Goal: Information Seeking & Learning: Learn about a topic

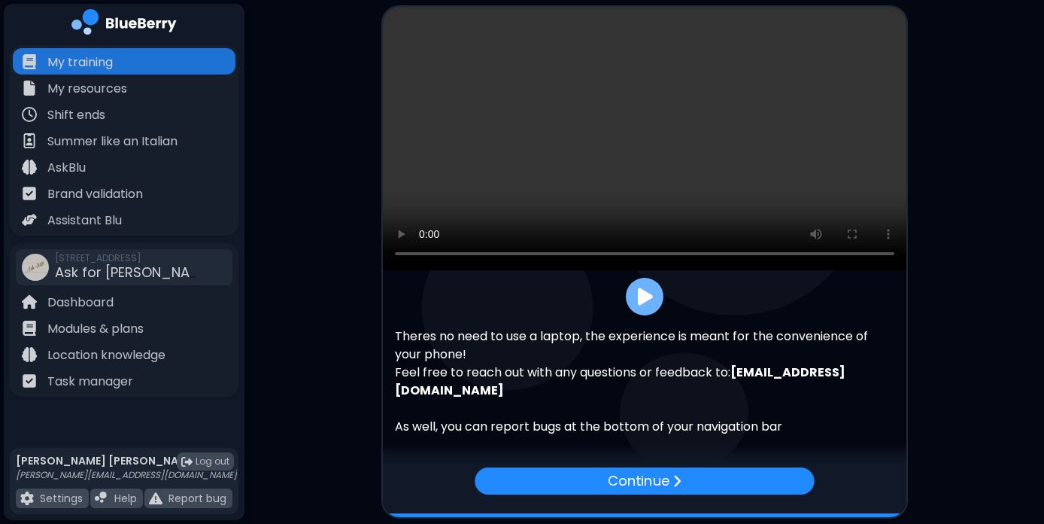
click at [649, 295] on img at bounding box center [645, 297] width 15 height 20
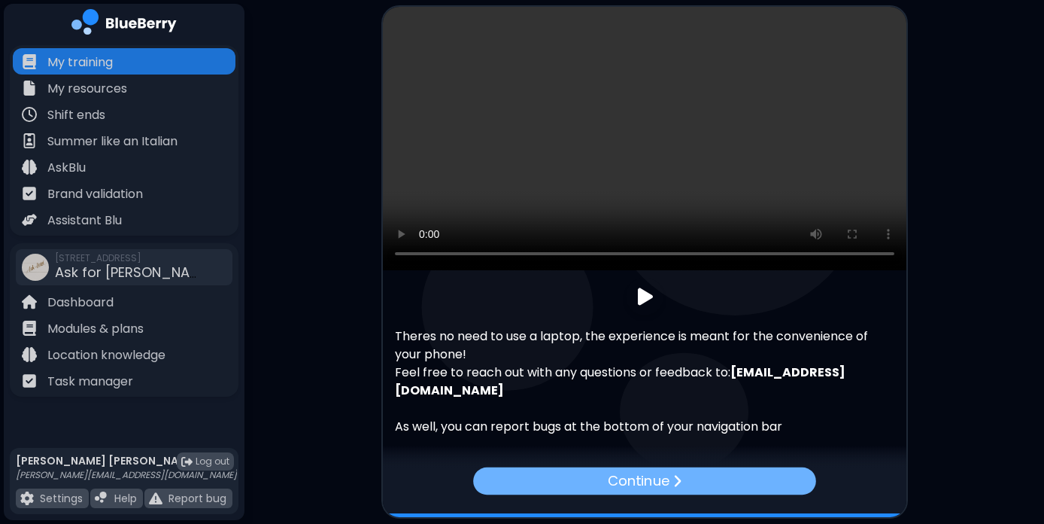
click at [701, 476] on div "Continue" at bounding box center [644, 480] width 343 height 27
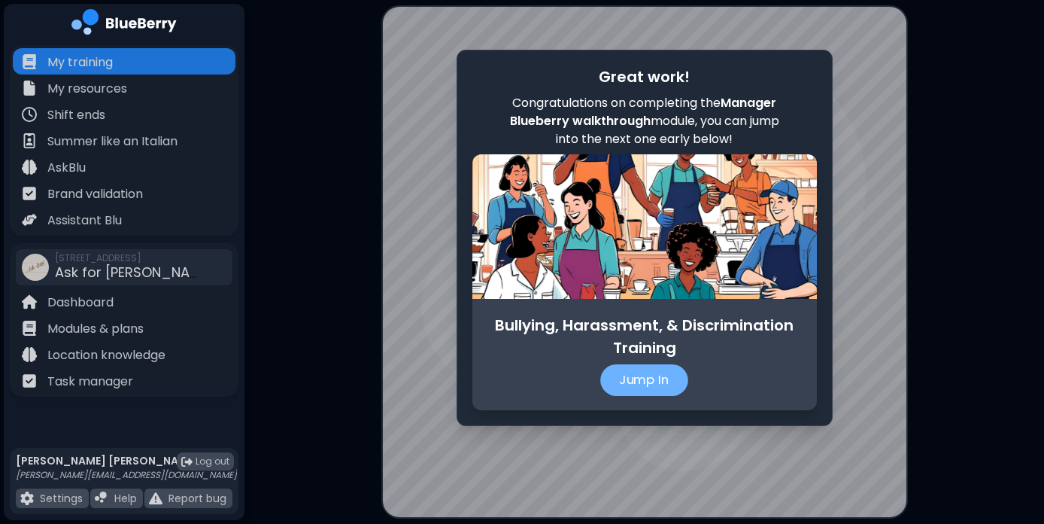
click at [663, 376] on p "Jump In" at bounding box center [644, 380] width 88 height 32
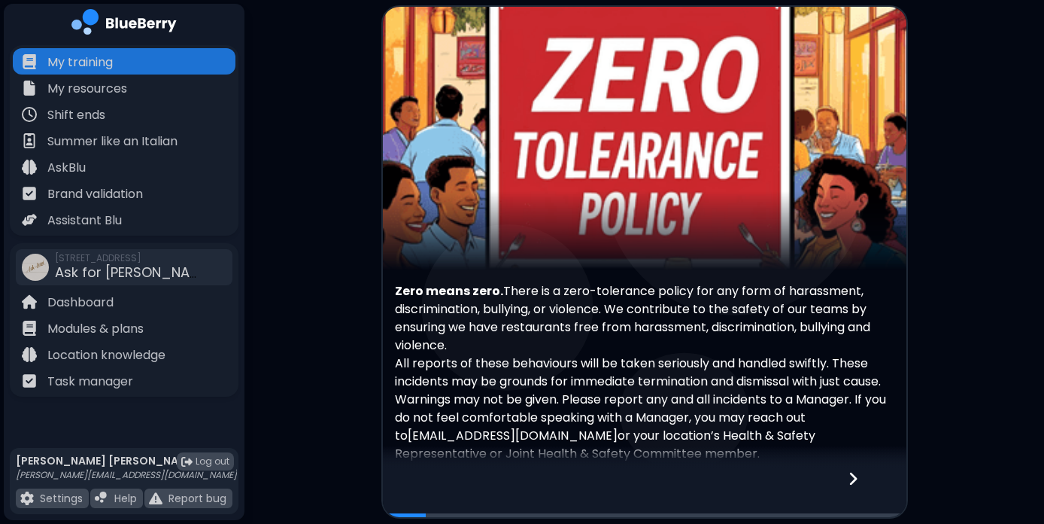
click at [658, 275] on div "Zero means zero. There is a zero-tolerance policy for any form of harassment, d…" at bounding box center [645, 284] width 524 height 554
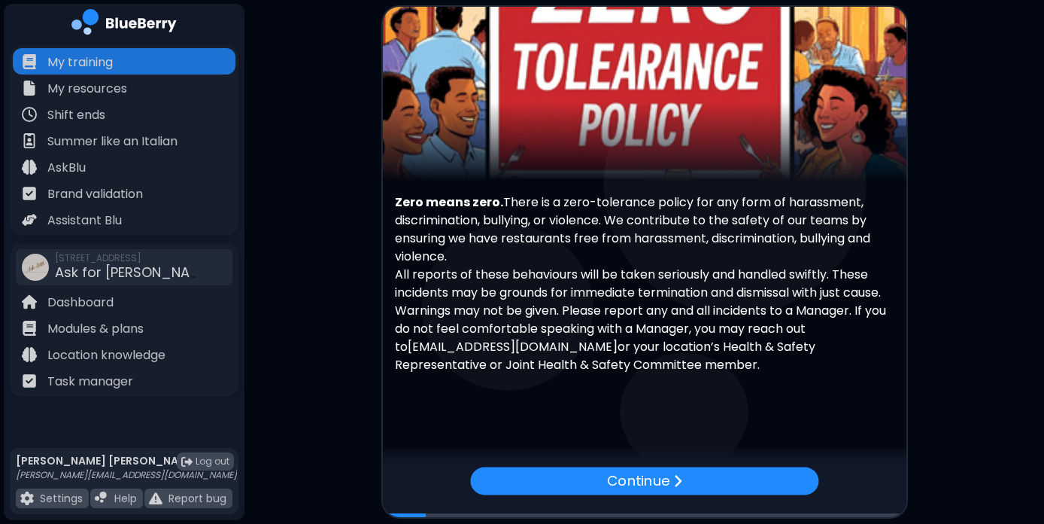
scroll to position [92, 0]
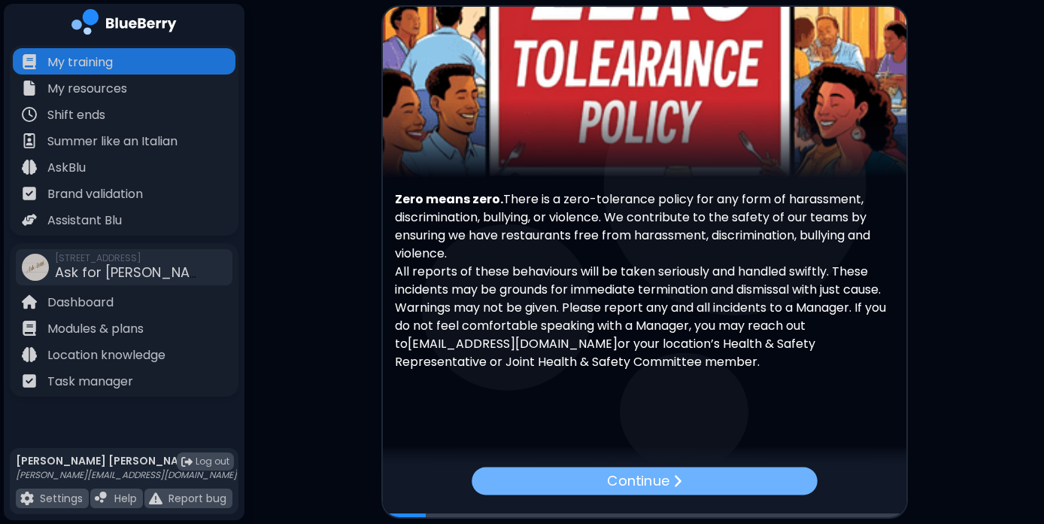
click at [696, 477] on div "Continue" at bounding box center [644, 481] width 345 height 28
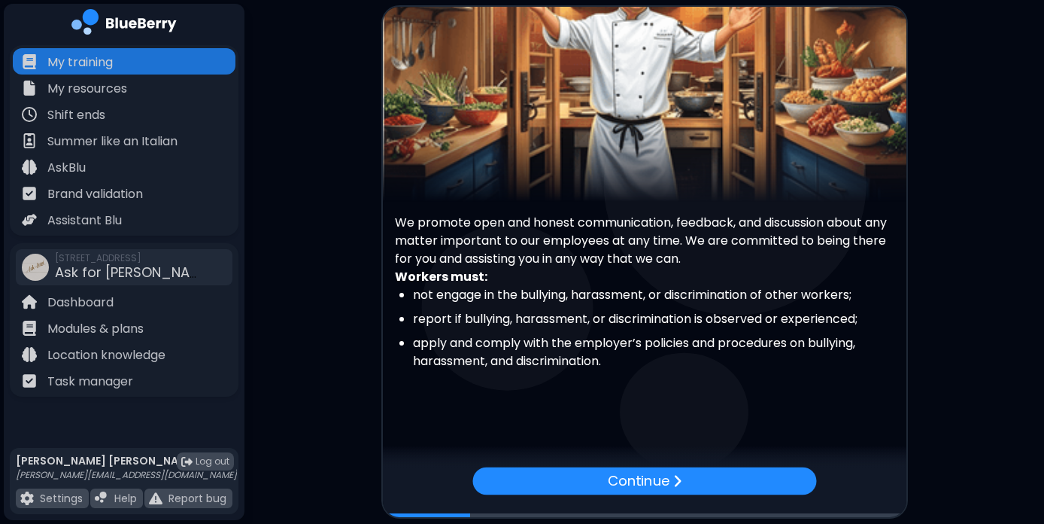
scroll to position [74, 0]
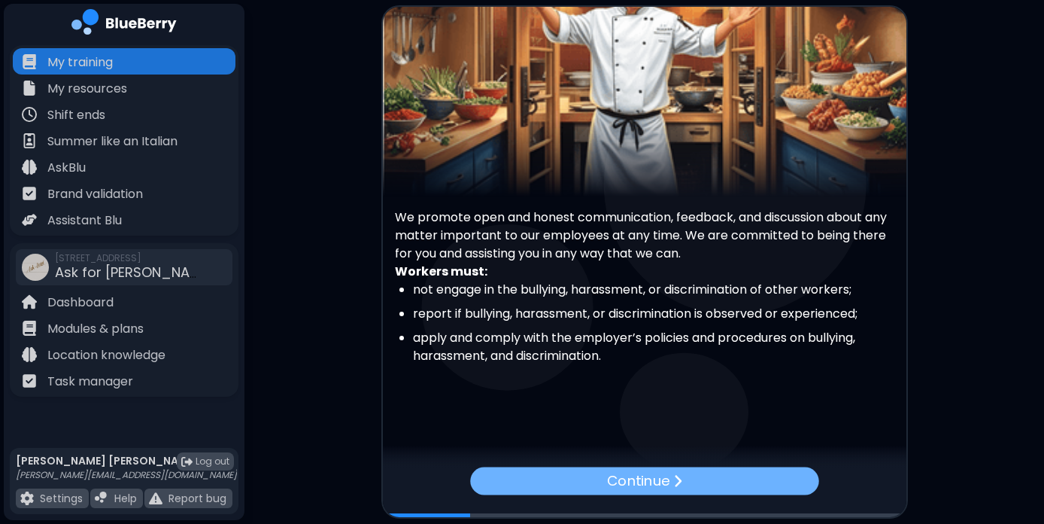
click at [677, 479] on img at bounding box center [677, 480] width 9 height 15
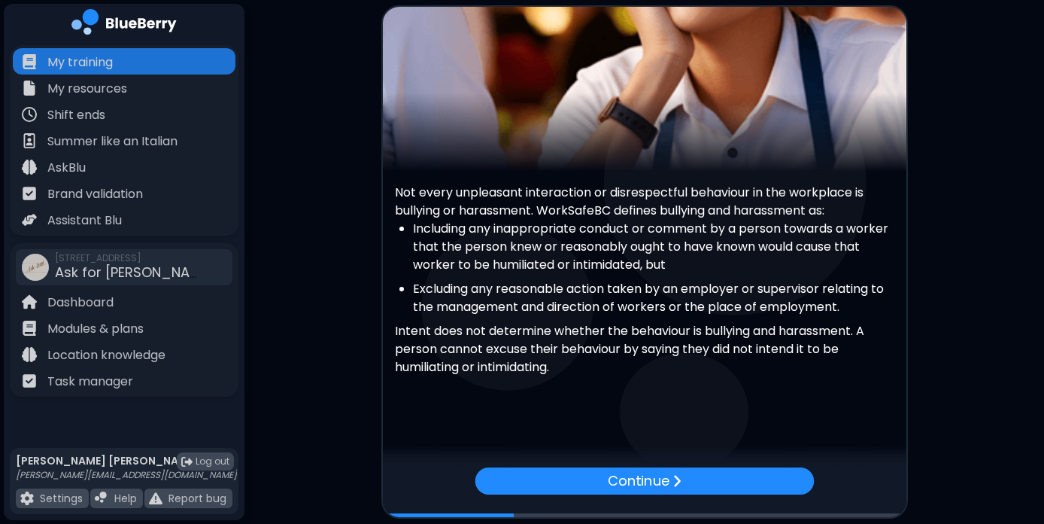
scroll to position [104, 0]
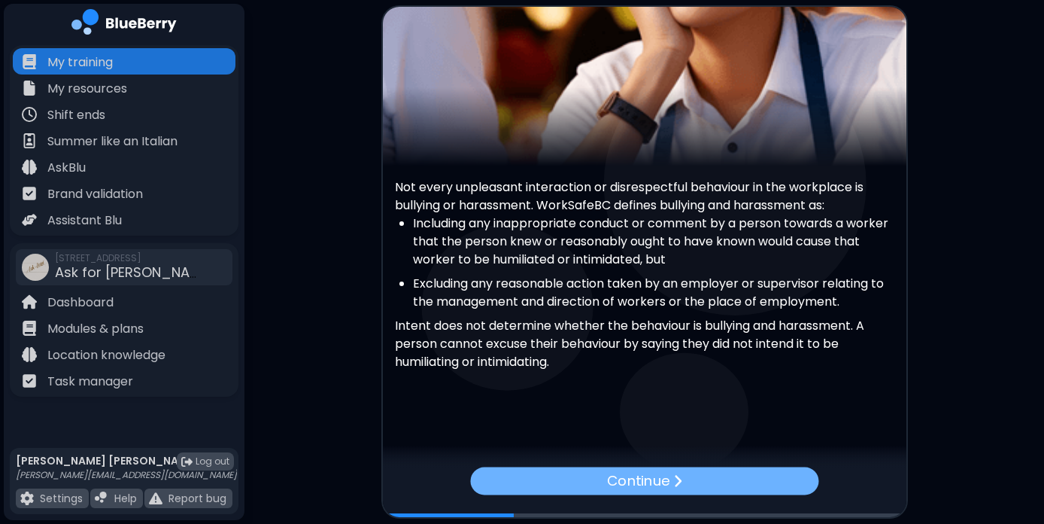
click at [703, 483] on div "Continue" at bounding box center [644, 481] width 348 height 28
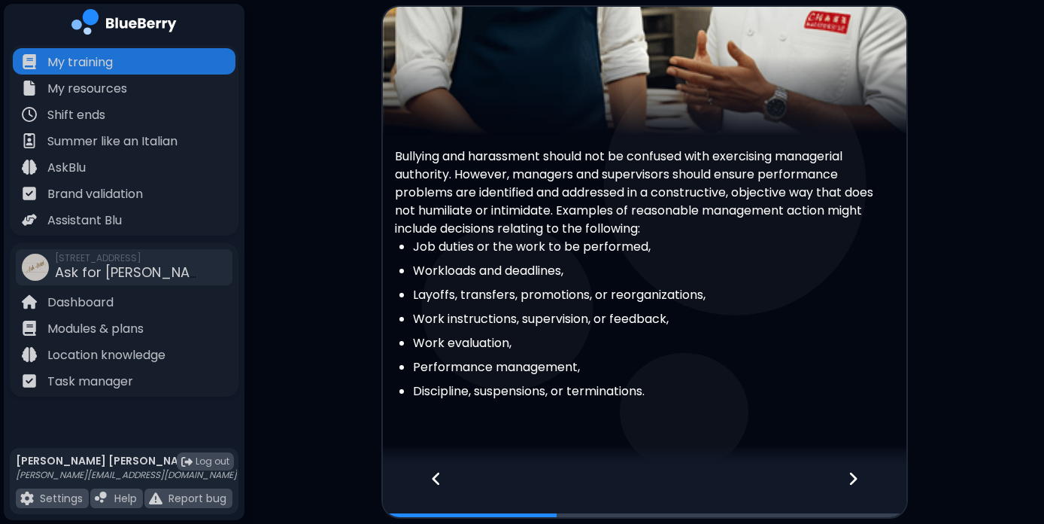
scroll to position [170, 0]
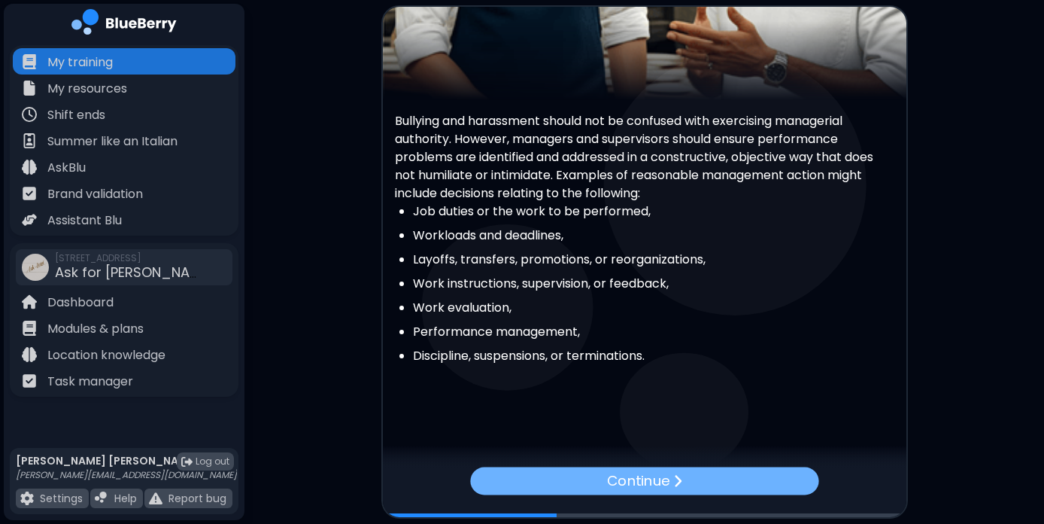
click at [700, 481] on div "Continue" at bounding box center [644, 481] width 348 height 28
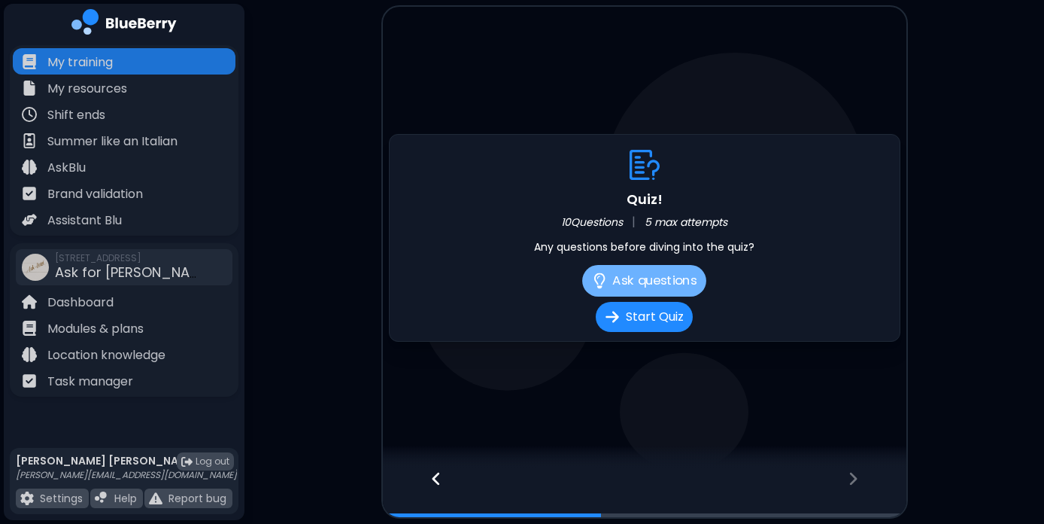
click at [663, 276] on button "Ask questions" at bounding box center [644, 281] width 124 height 32
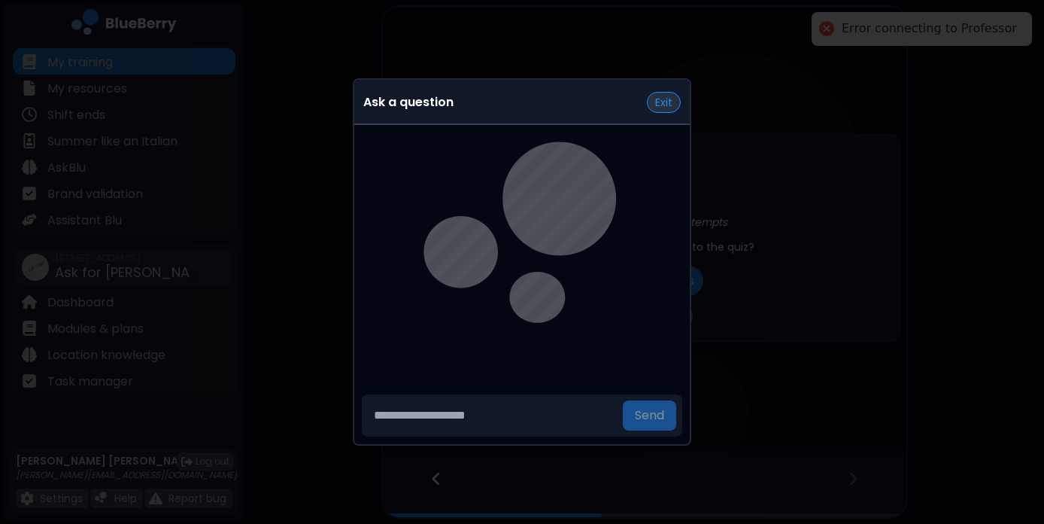
click at [661, 110] on button "Exit" at bounding box center [664, 102] width 34 height 21
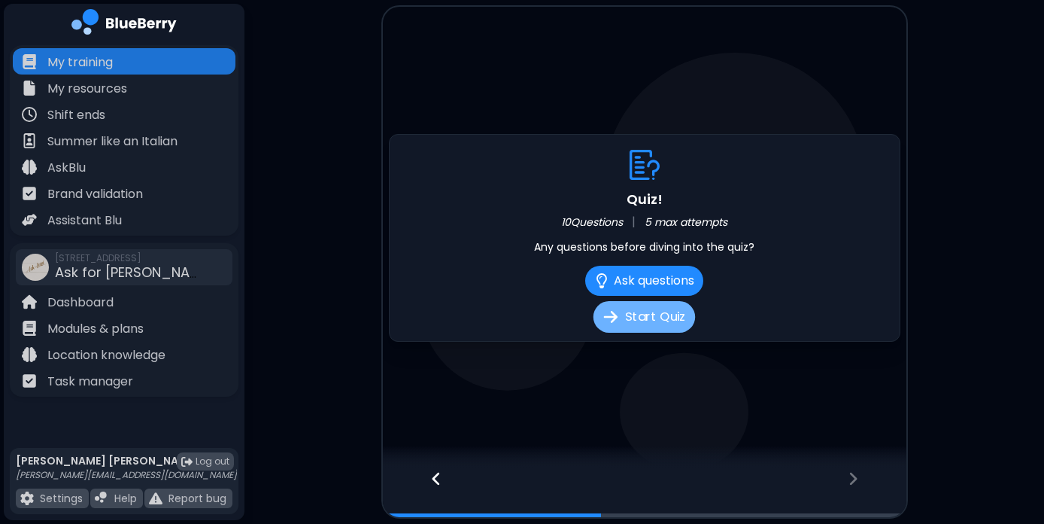
click at [654, 320] on button "Start Quiz" at bounding box center [645, 317] width 102 height 32
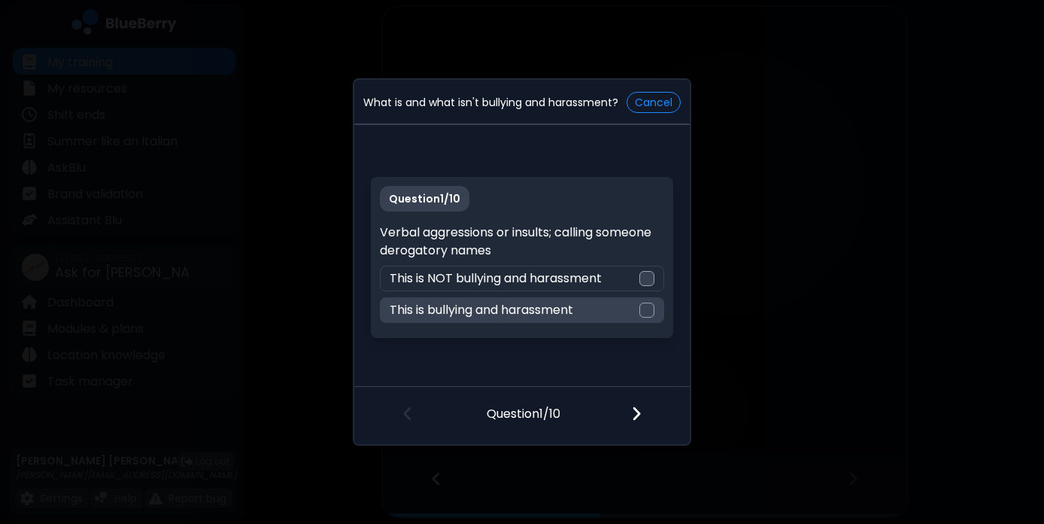
click at [649, 311] on div at bounding box center [646, 309] width 15 height 15
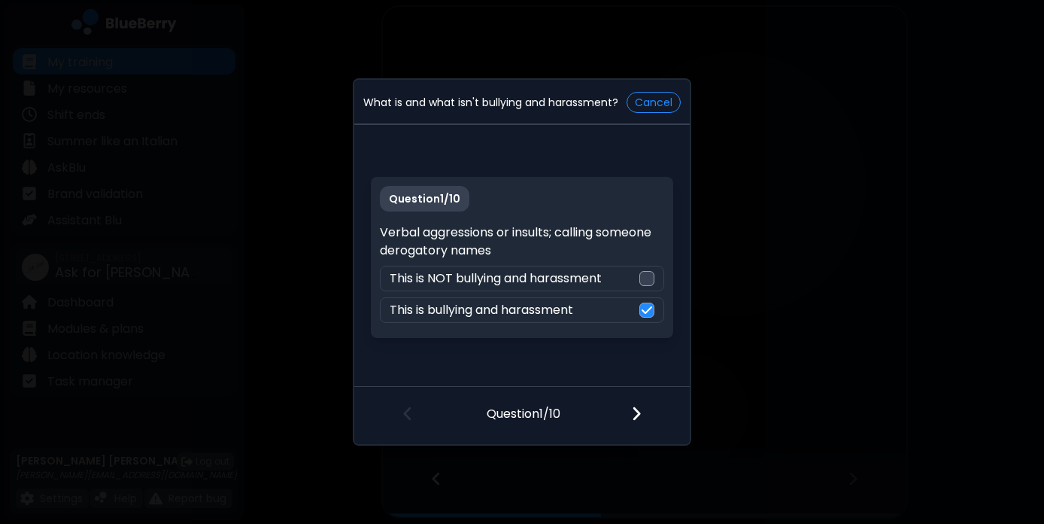
click at [636, 414] on img at bounding box center [636, 413] width 11 height 17
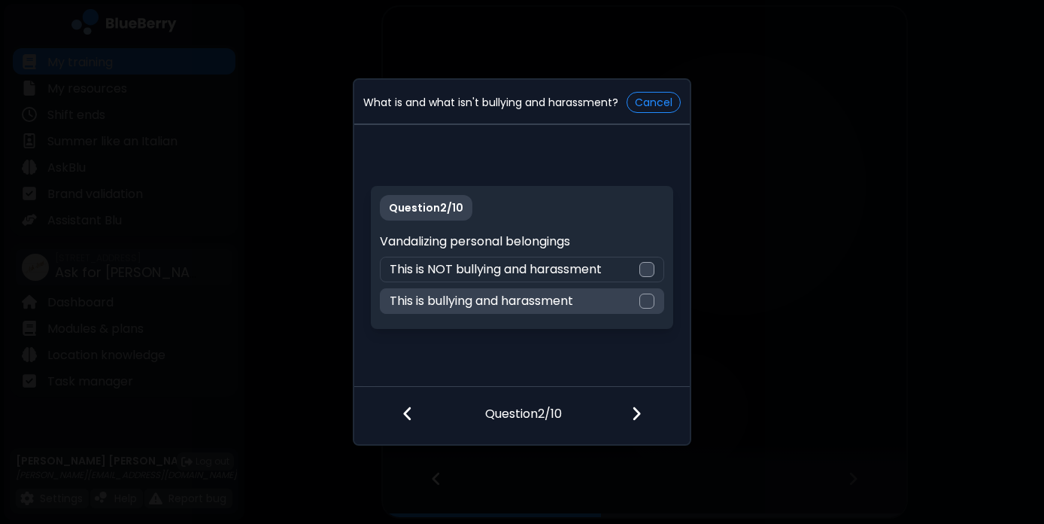
click at [649, 299] on div at bounding box center [646, 300] width 15 height 15
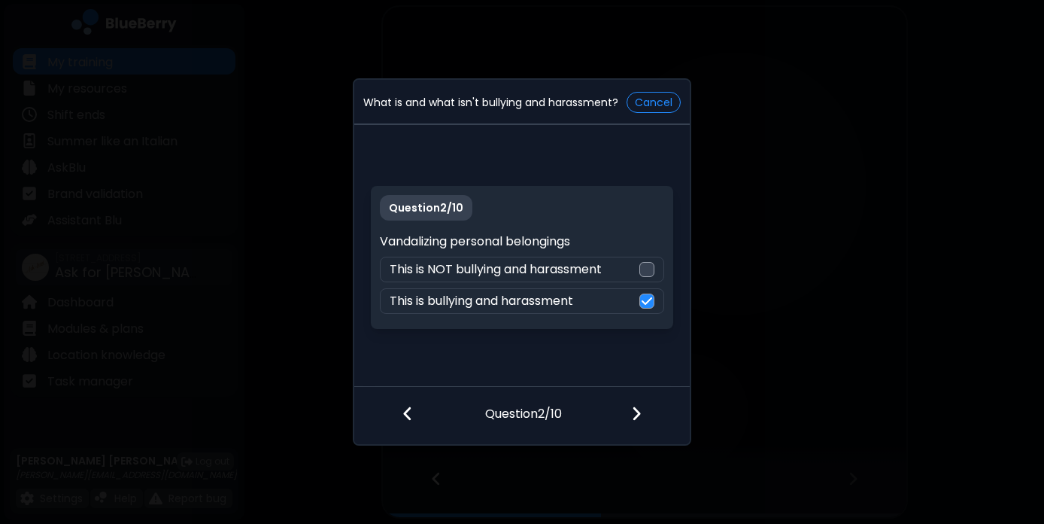
click at [637, 414] on img at bounding box center [636, 413] width 11 height 17
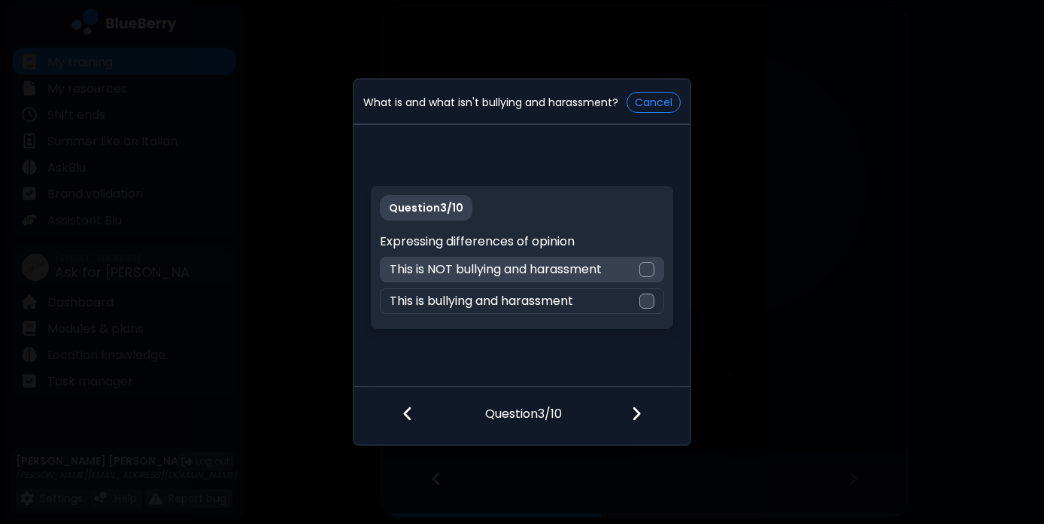
click at [646, 270] on div at bounding box center [646, 269] width 15 height 15
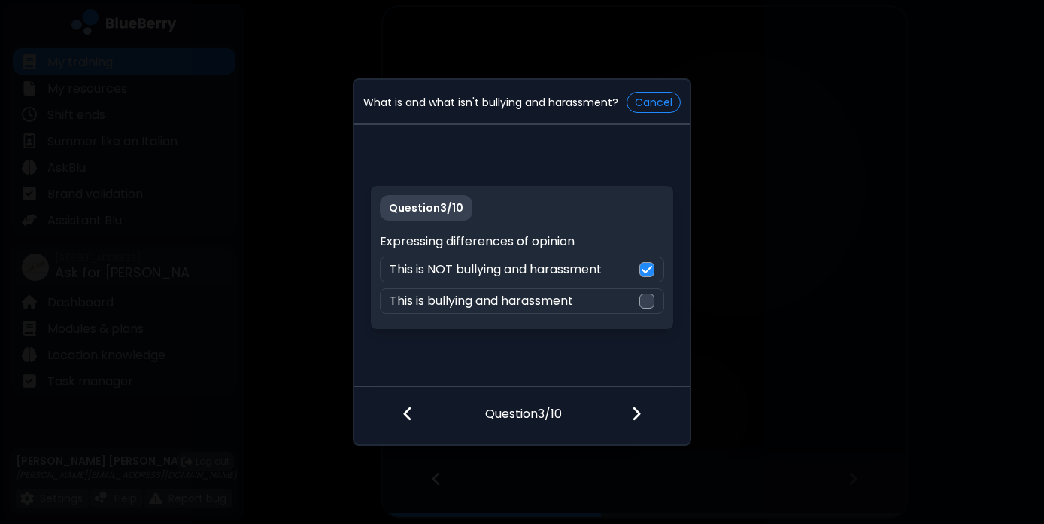
click at [632, 416] on img at bounding box center [636, 413] width 11 height 17
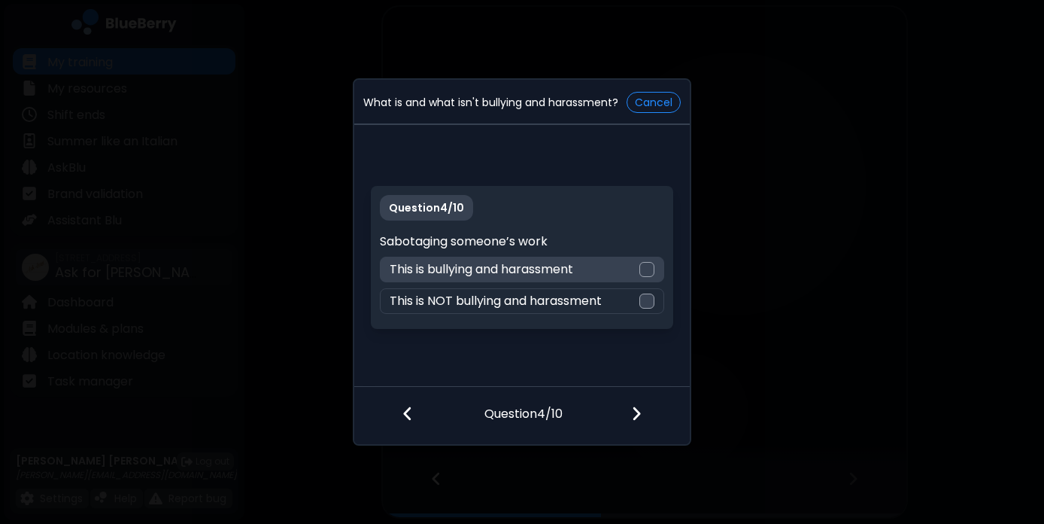
click at [644, 269] on div at bounding box center [646, 269] width 15 height 15
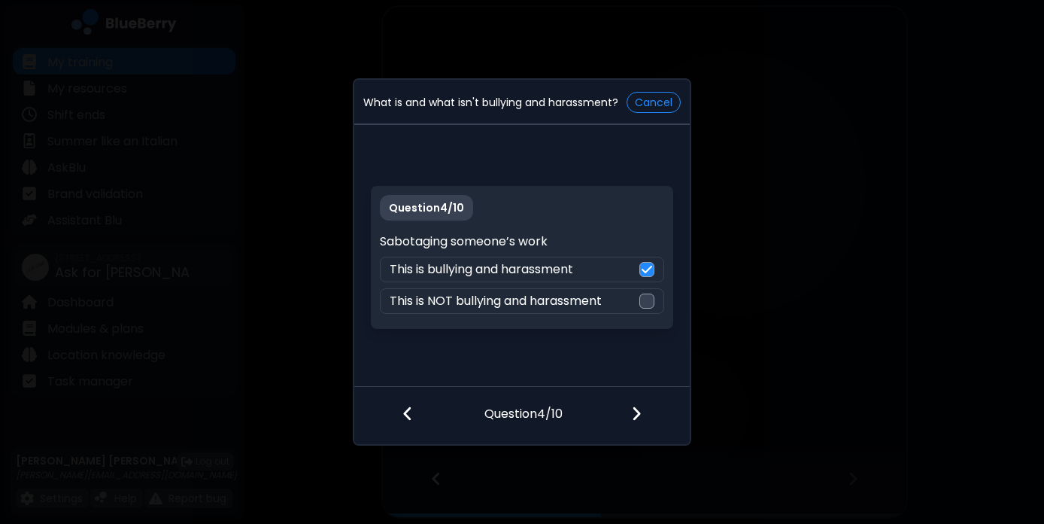
click at [633, 415] on img at bounding box center [636, 413] width 11 height 17
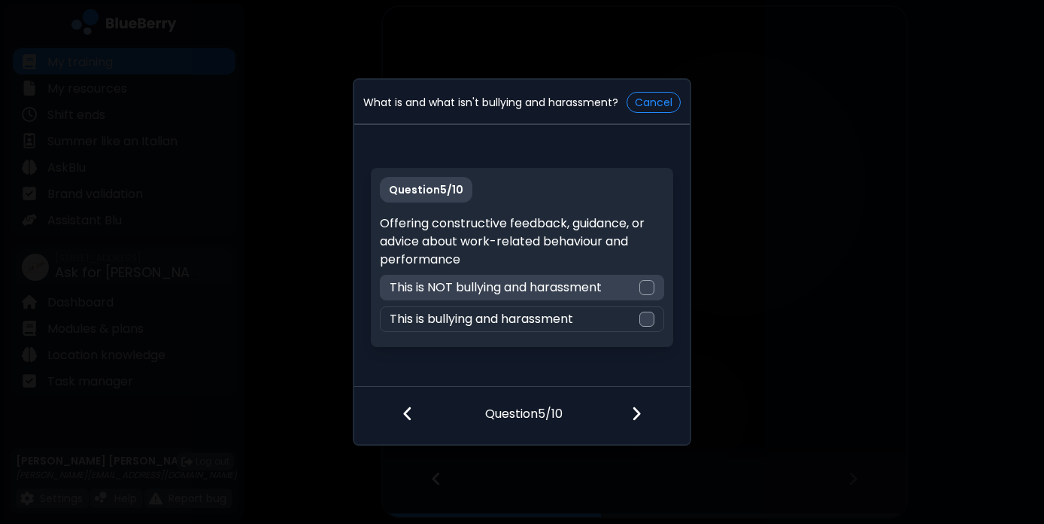
click at [650, 284] on div at bounding box center [646, 287] width 15 height 15
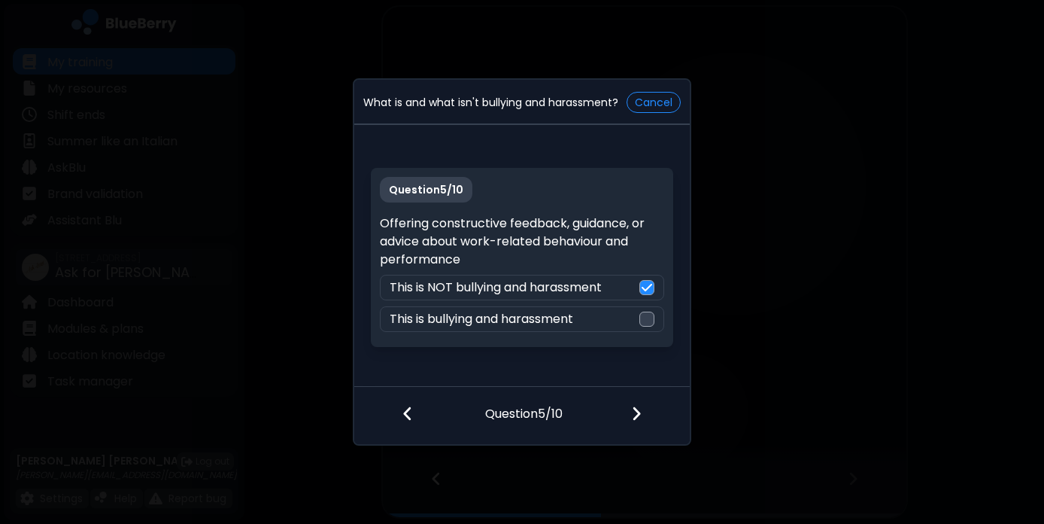
click at [633, 415] on img at bounding box center [636, 413] width 11 height 17
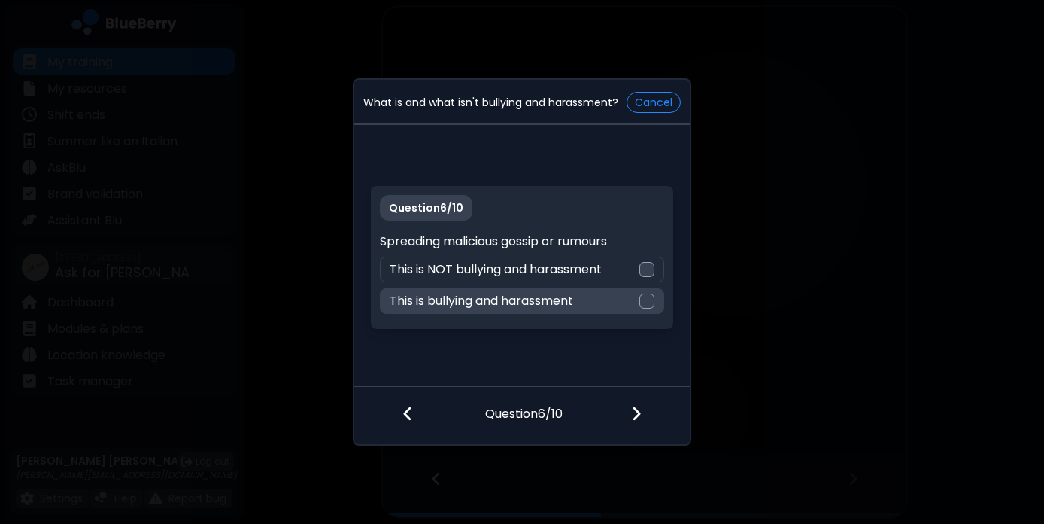
click at [644, 302] on div at bounding box center [646, 300] width 15 height 15
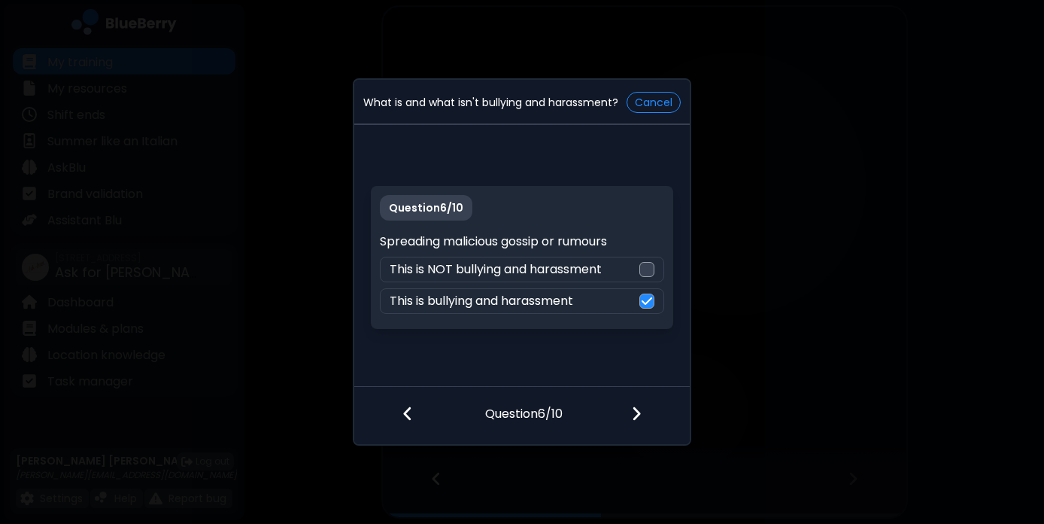
click at [645, 416] on div at bounding box center [645, 415] width 89 height 56
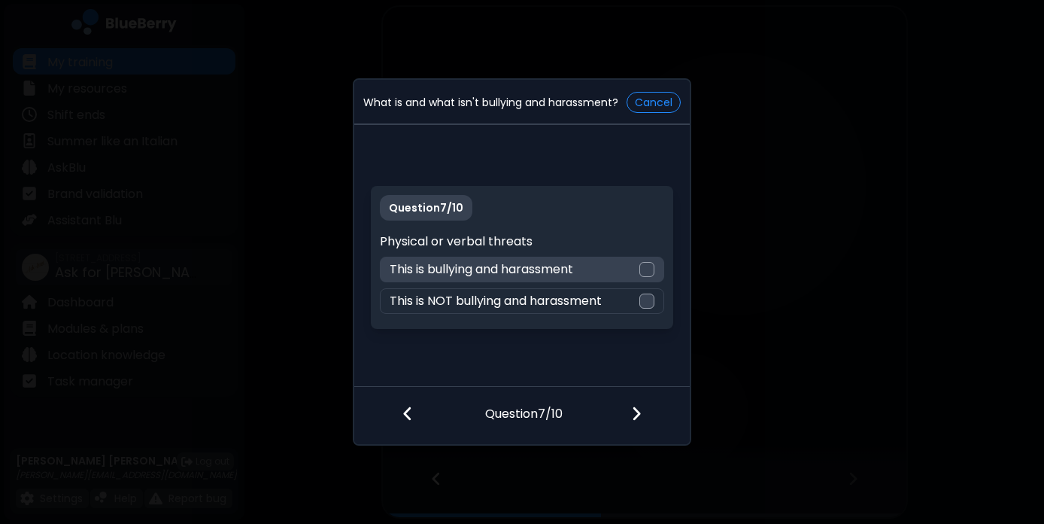
click at [646, 270] on div at bounding box center [646, 269] width 15 height 15
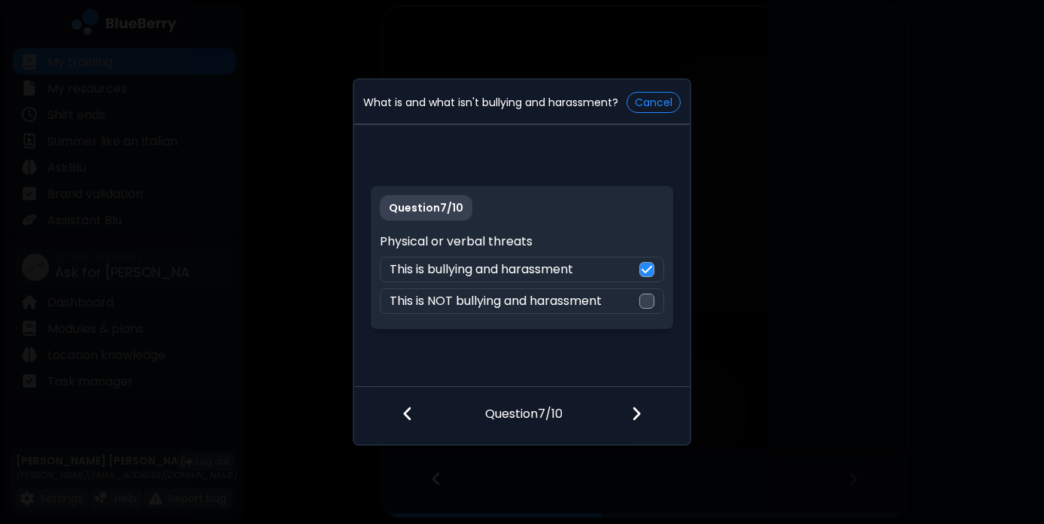
click at [636, 410] on img at bounding box center [636, 413] width 11 height 17
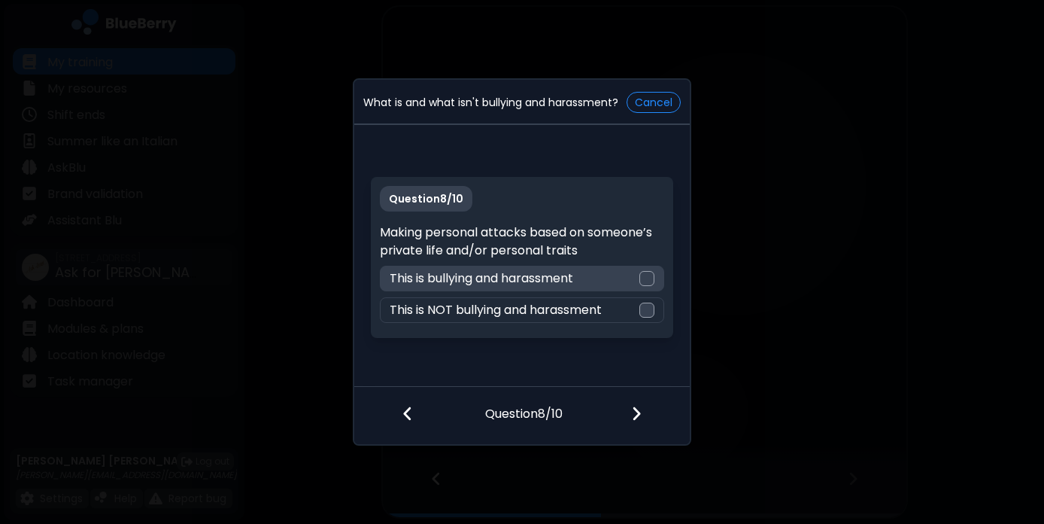
click at [648, 275] on div at bounding box center [646, 278] width 15 height 15
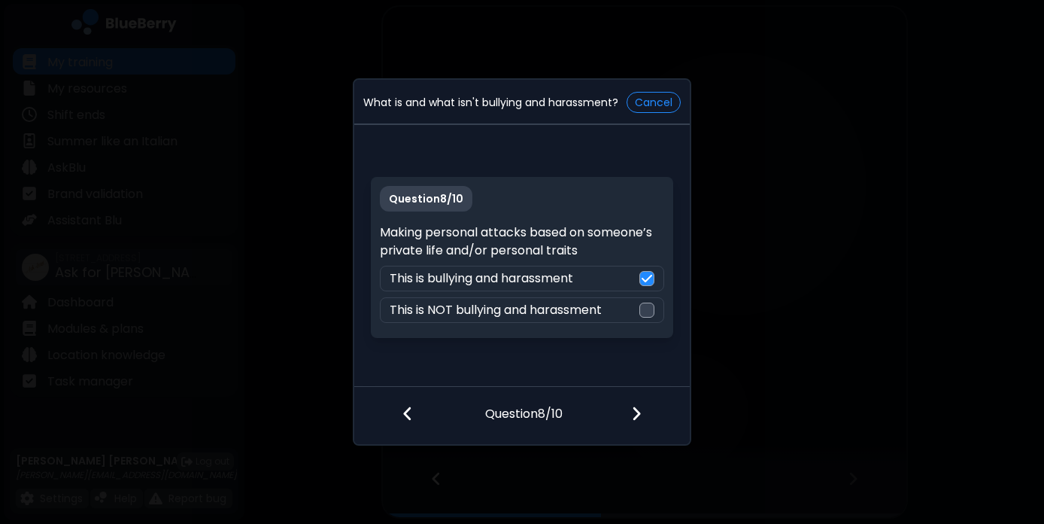
click at [637, 415] on img at bounding box center [636, 413] width 11 height 17
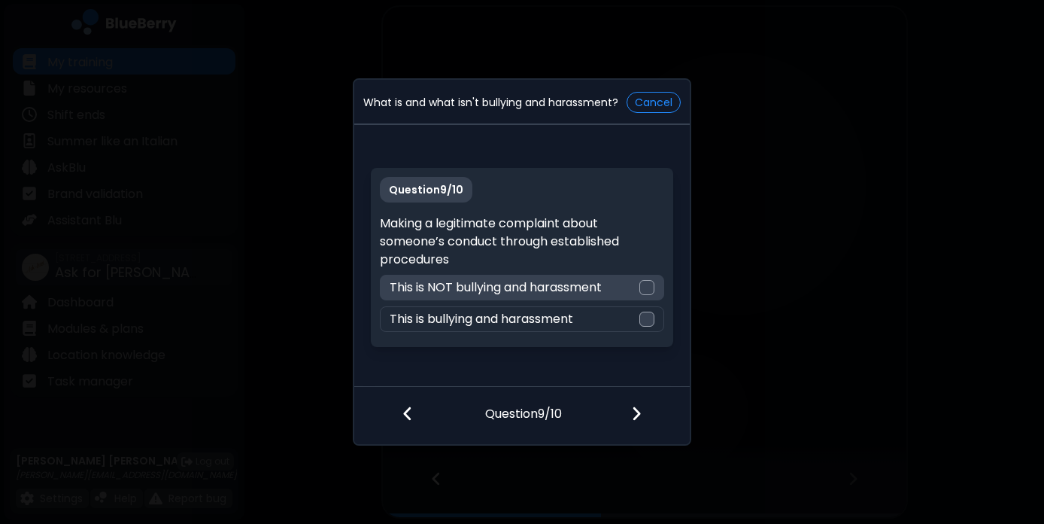
click at [635, 285] on div "This is NOT bullying and harassment" at bounding box center [522, 288] width 284 height 26
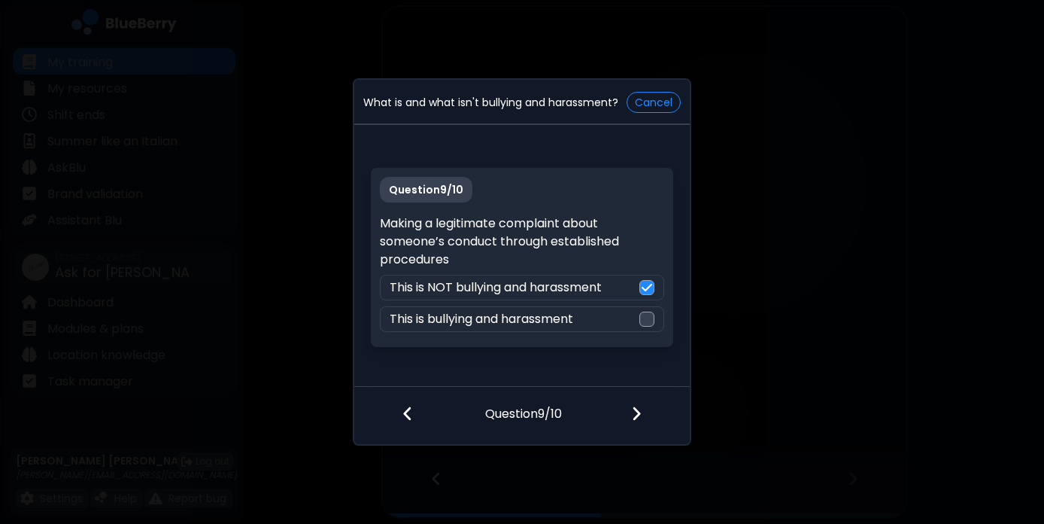
click at [636, 415] on img at bounding box center [636, 413] width 11 height 17
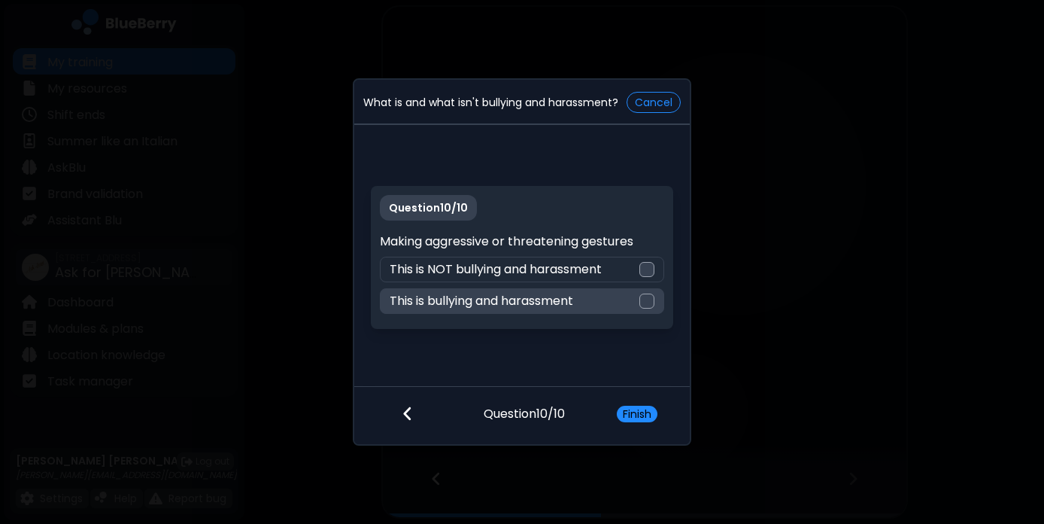
click at [649, 299] on div at bounding box center [646, 300] width 15 height 15
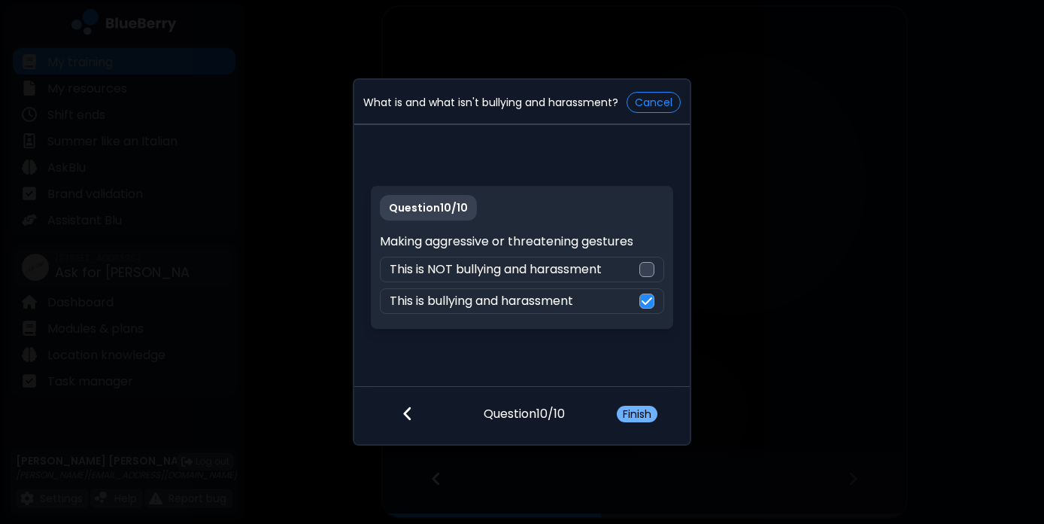
click at [643, 412] on button "Finish" at bounding box center [637, 414] width 41 height 17
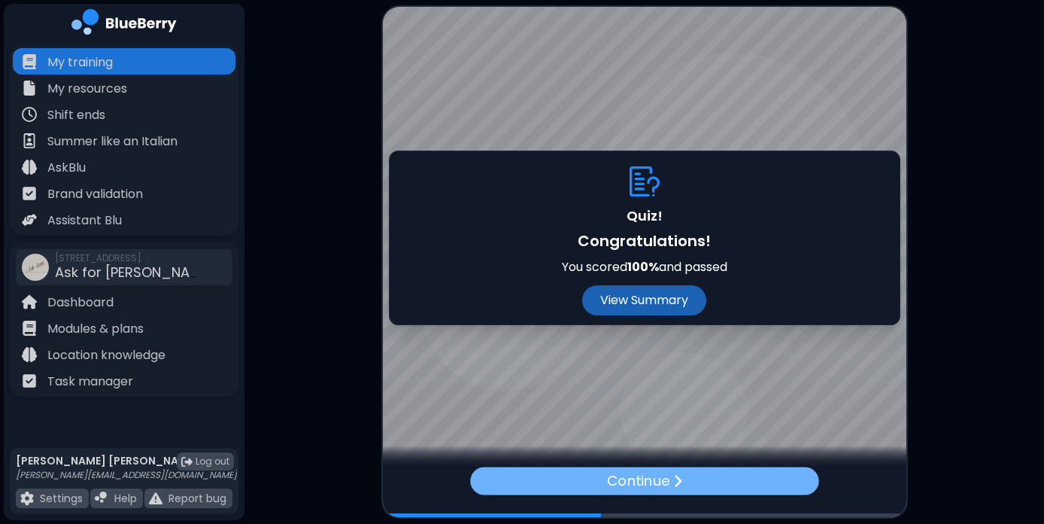
click at [712, 471] on div "Continue" at bounding box center [644, 480] width 349 height 28
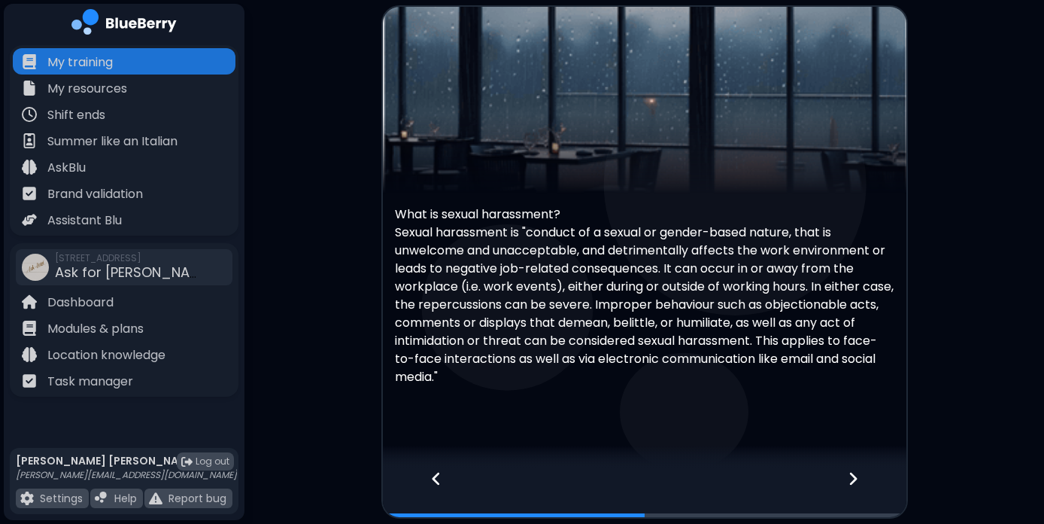
scroll to position [92, 0]
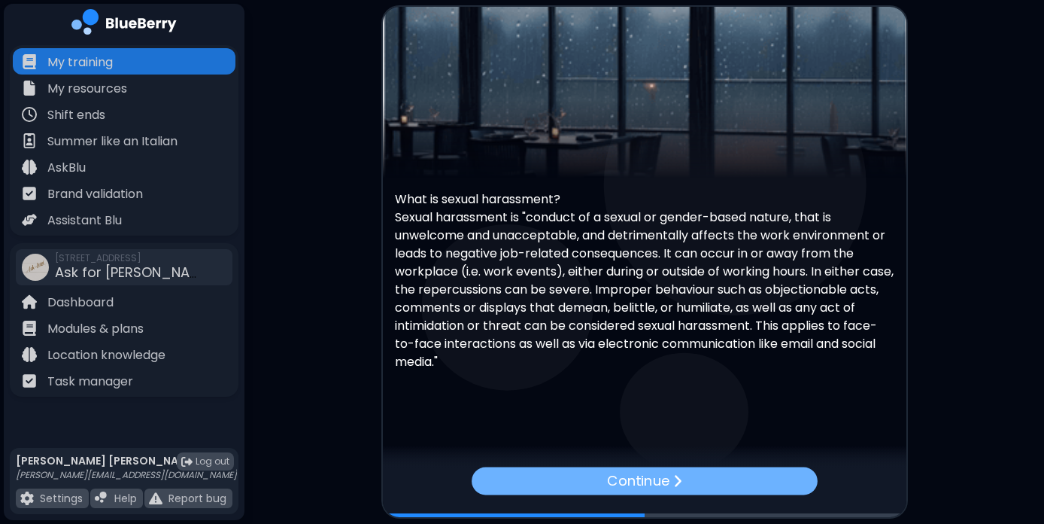
click at [670, 486] on div "Continue" at bounding box center [645, 481] width 346 height 28
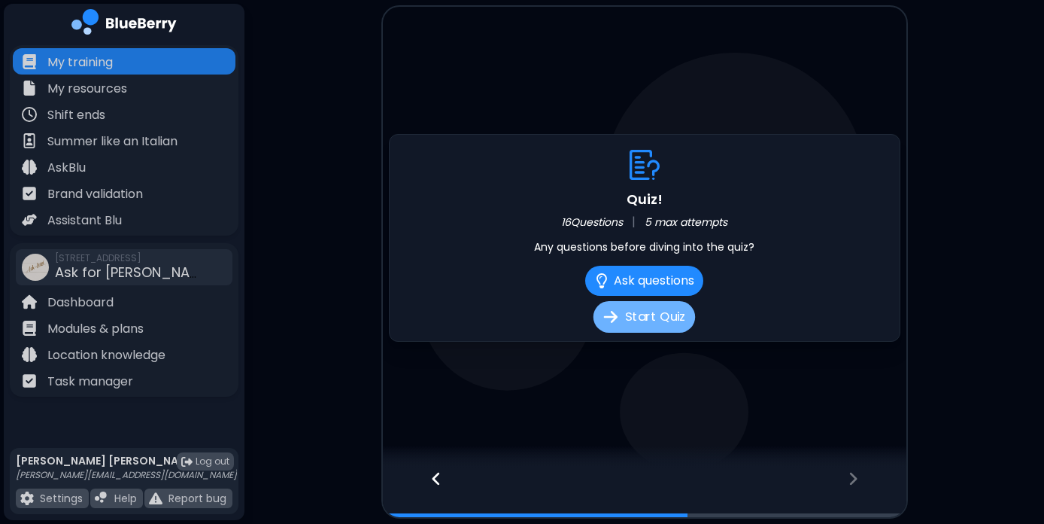
click at [655, 314] on button "Start Quiz" at bounding box center [645, 317] width 102 height 32
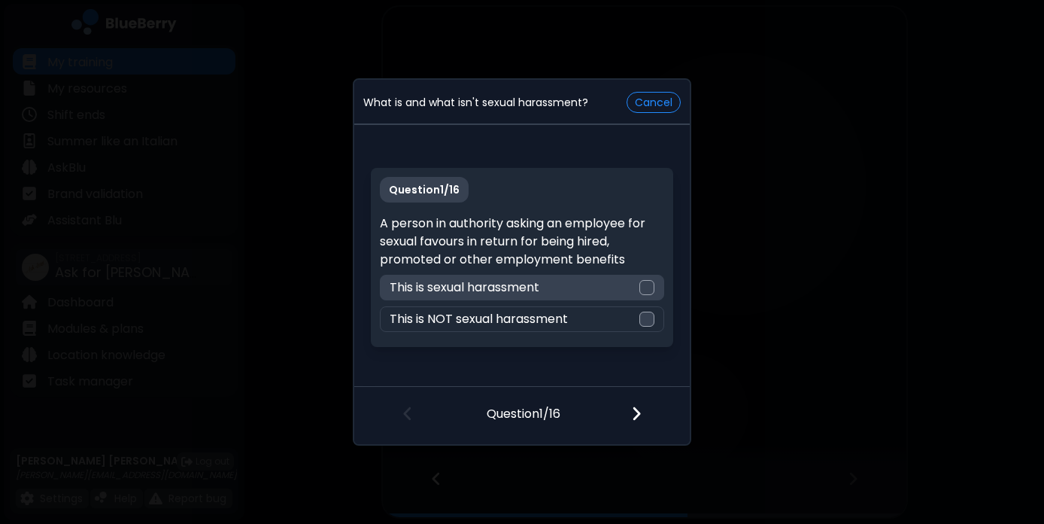
click at [647, 288] on div at bounding box center [646, 287] width 15 height 15
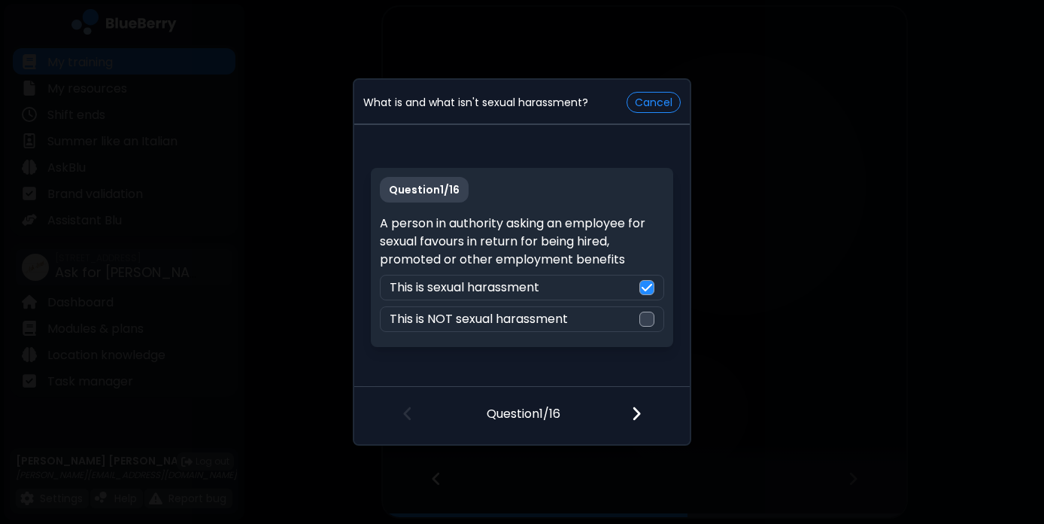
click at [637, 413] on img at bounding box center [636, 413] width 11 height 17
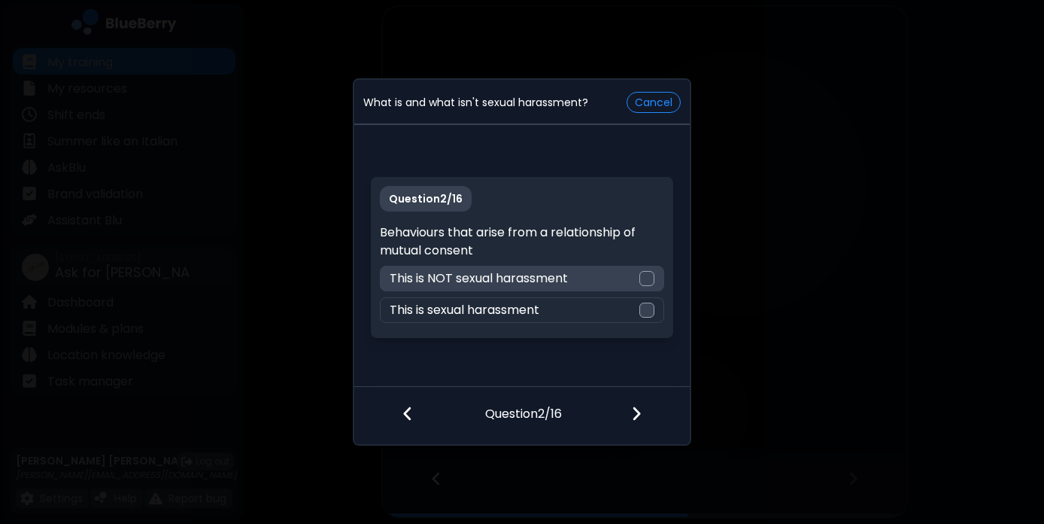
click at [652, 271] on div at bounding box center [646, 278] width 15 height 15
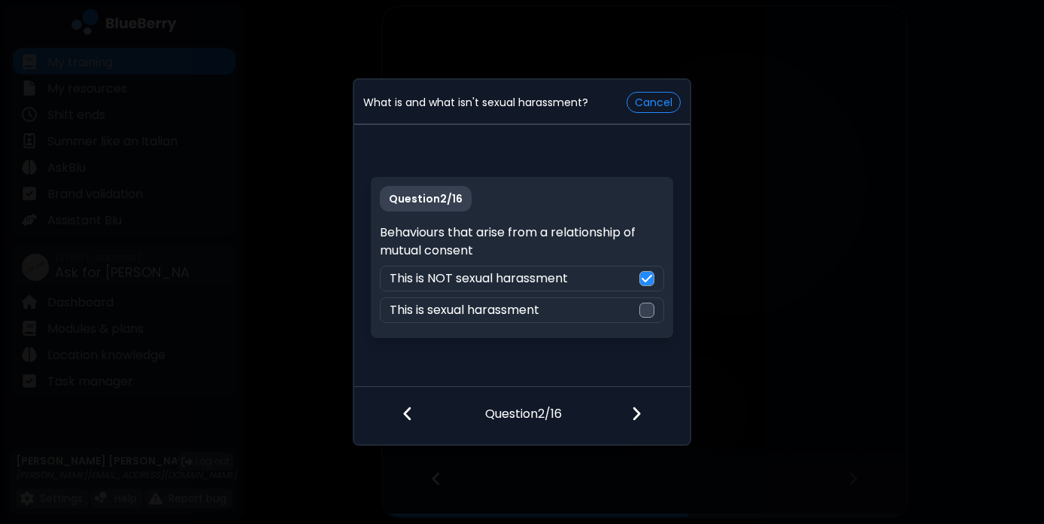
click at [638, 420] on img at bounding box center [636, 413] width 11 height 17
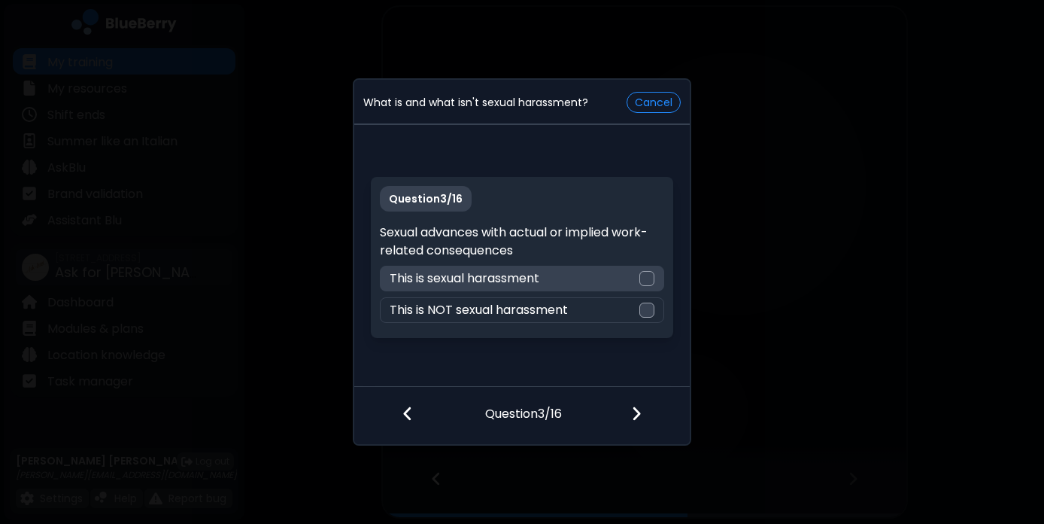
click at [649, 276] on div at bounding box center [646, 278] width 15 height 15
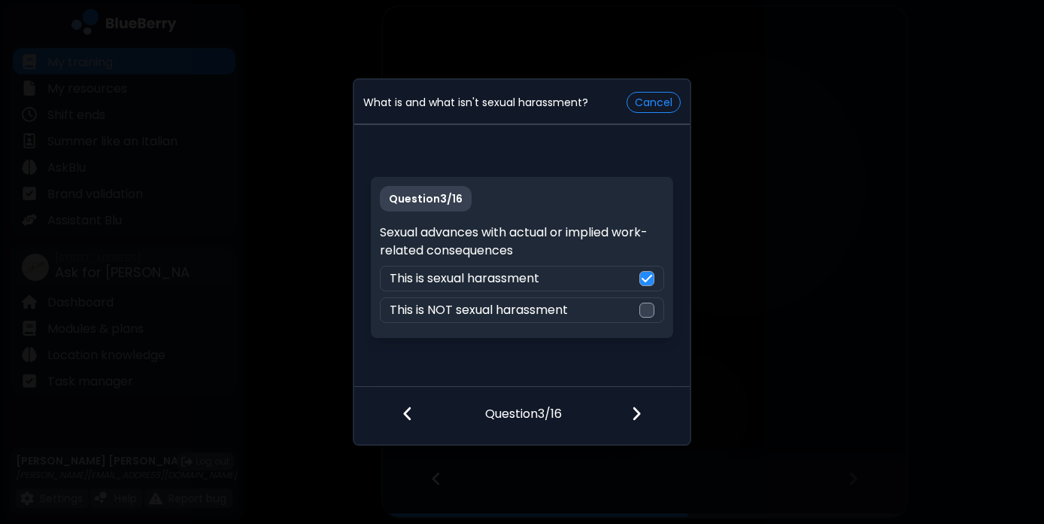
click at [636, 411] on img at bounding box center [636, 413] width 11 height 17
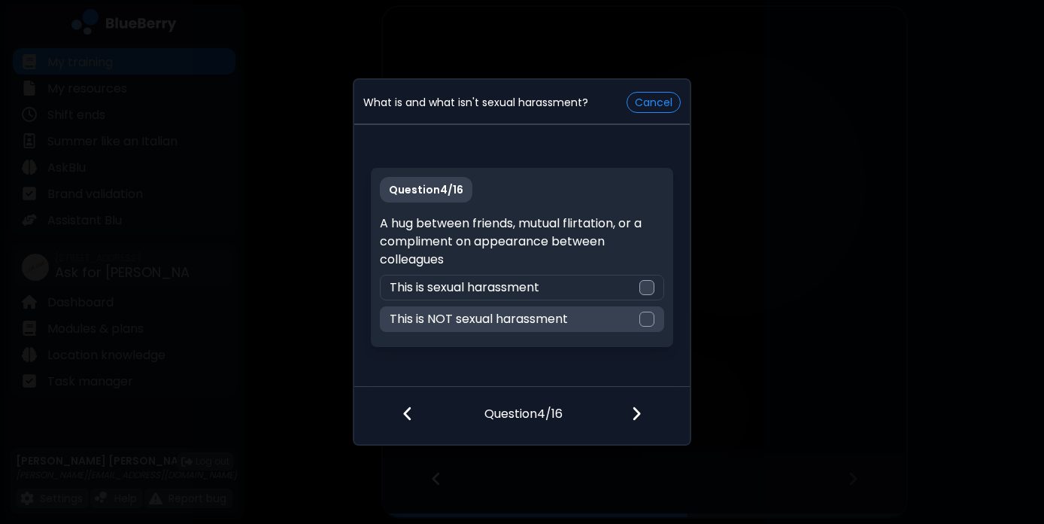
click at [645, 318] on div at bounding box center [646, 318] width 15 height 15
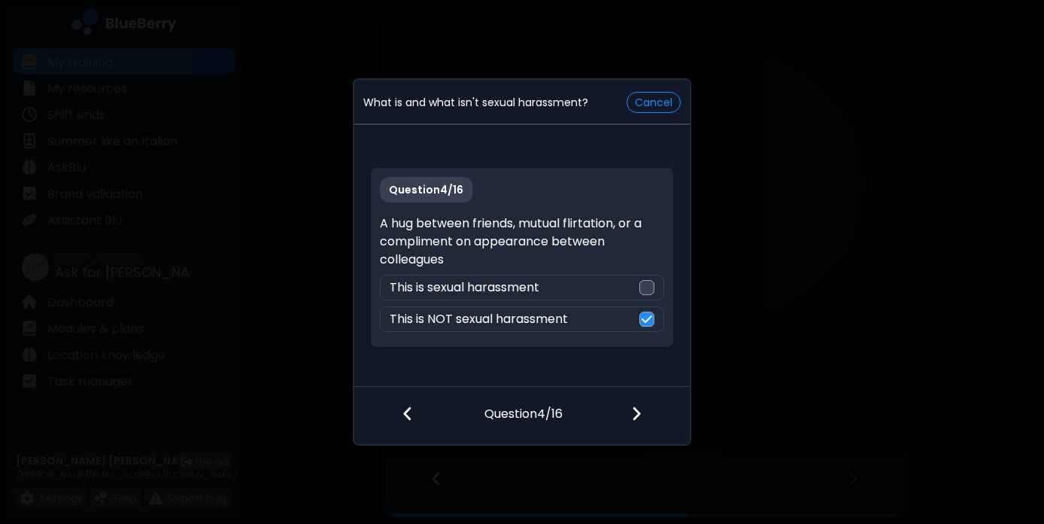
click at [644, 416] on div at bounding box center [645, 415] width 89 height 56
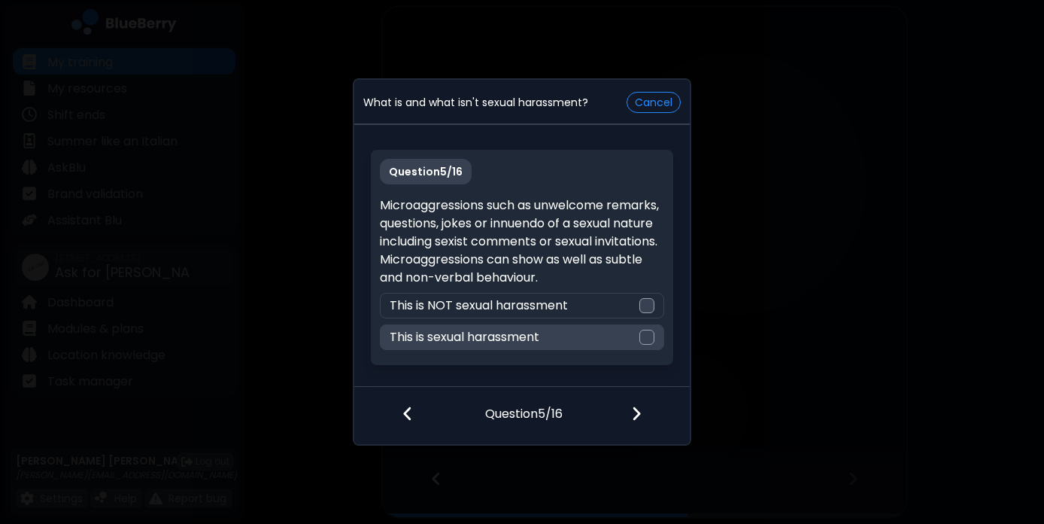
click at [645, 333] on div at bounding box center [646, 337] width 15 height 15
click at [640, 411] on img at bounding box center [636, 413] width 11 height 17
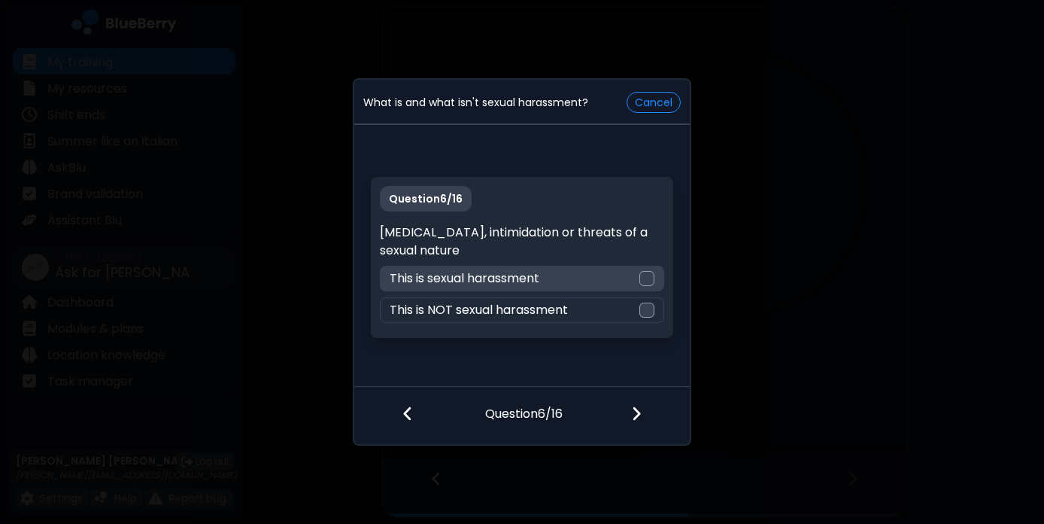
click at [643, 279] on div at bounding box center [646, 278] width 15 height 15
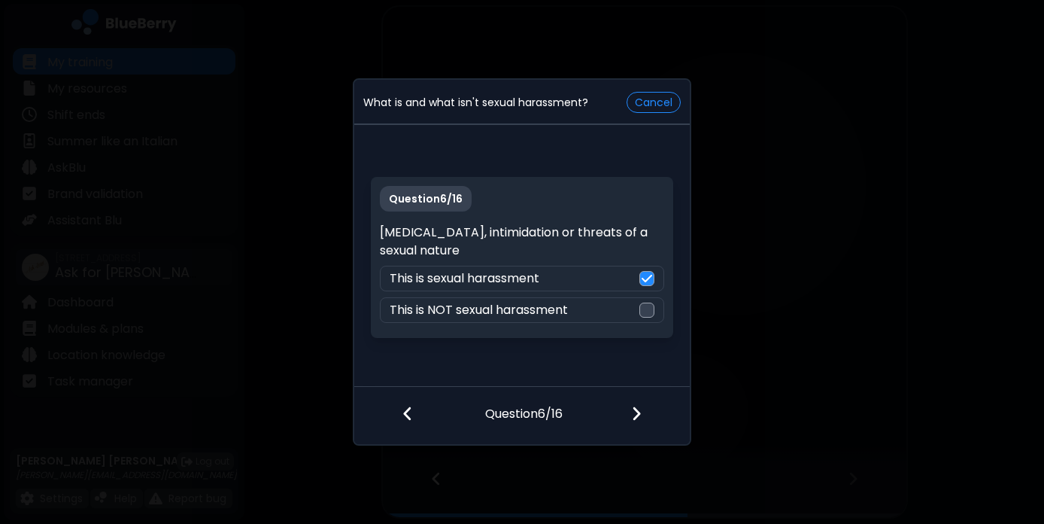
click at [636, 411] on img at bounding box center [636, 413] width 11 height 17
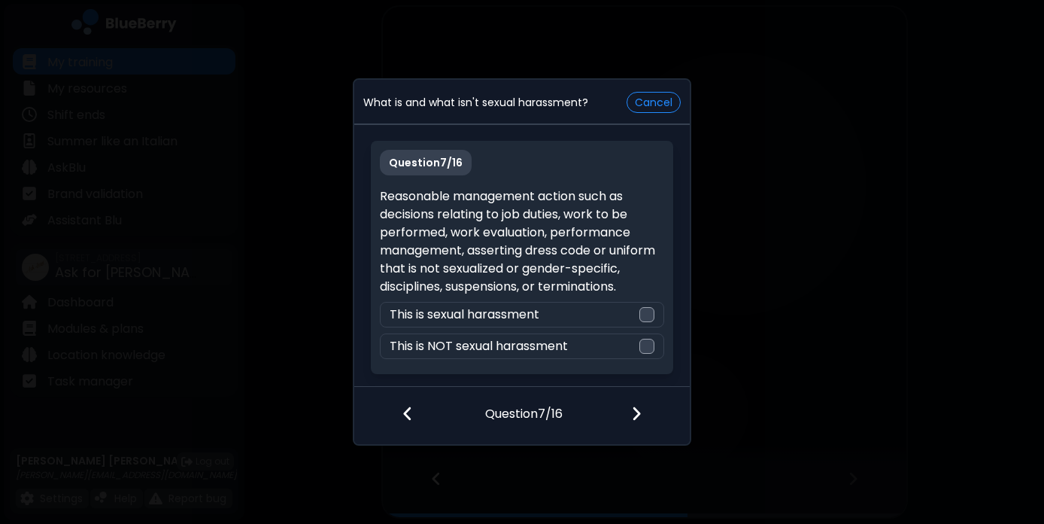
click at [405, 410] on img at bounding box center [408, 413] width 11 height 17
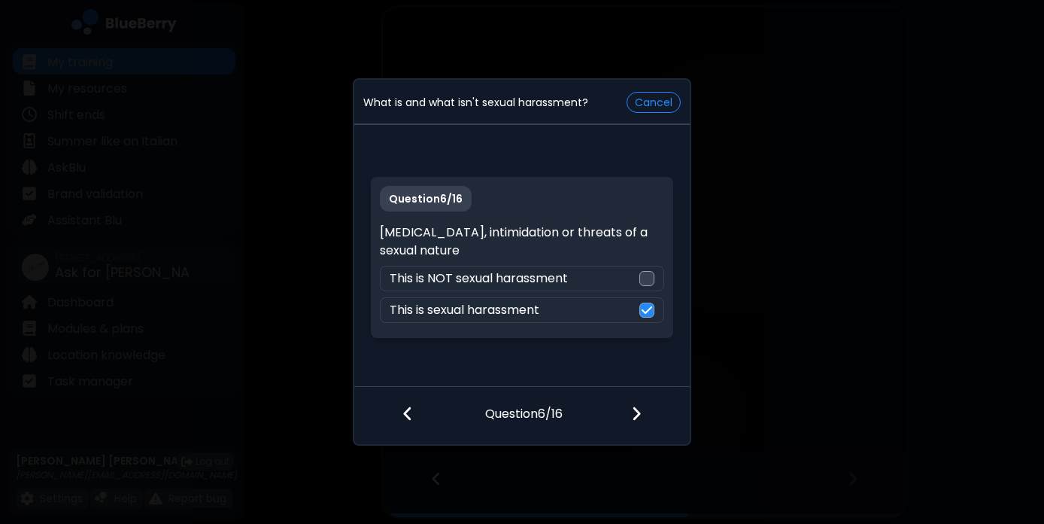
click at [638, 413] on img at bounding box center [636, 413] width 11 height 17
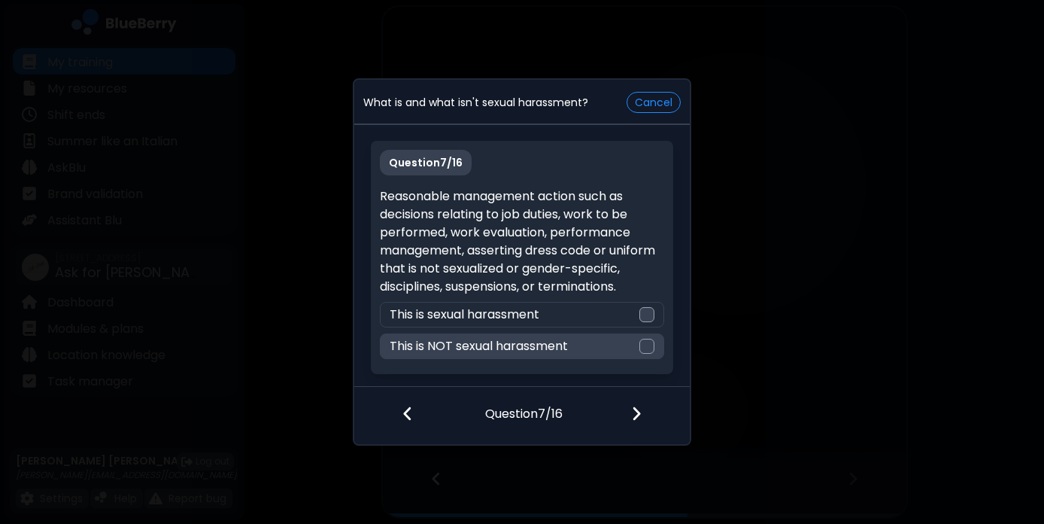
click at [649, 345] on div at bounding box center [646, 346] width 15 height 15
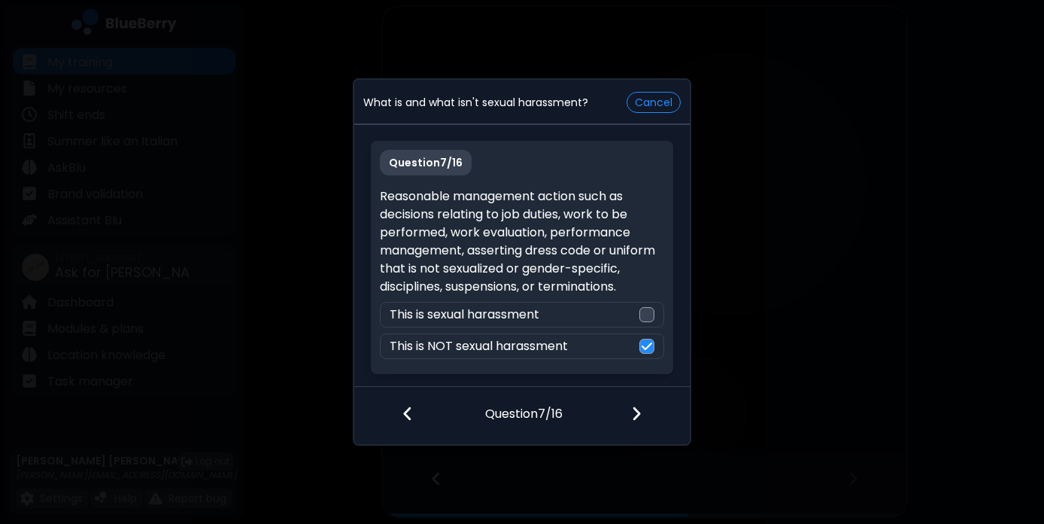
click at [638, 413] on img at bounding box center [636, 413] width 11 height 17
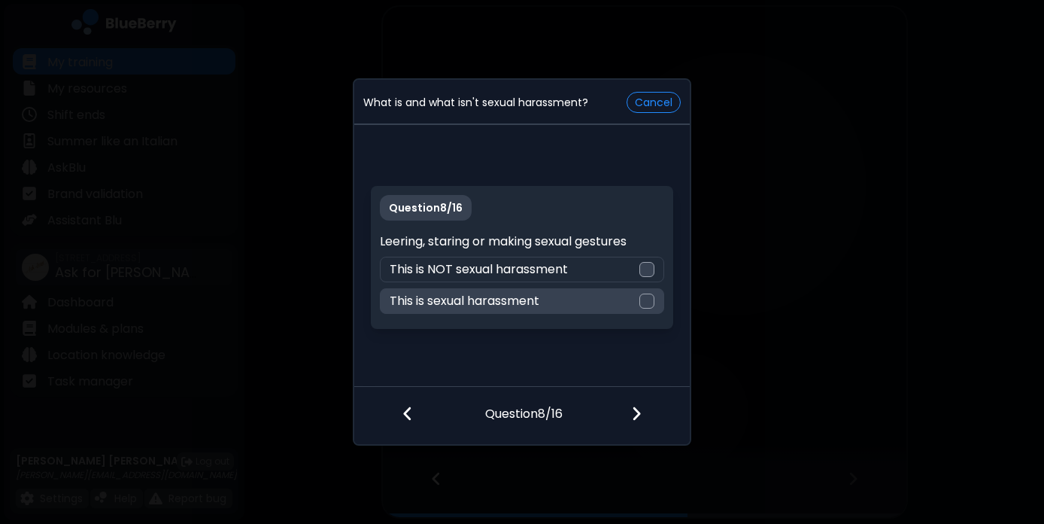
click at [639, 300] on div at bounding box center [646, 300] width 15 height 15
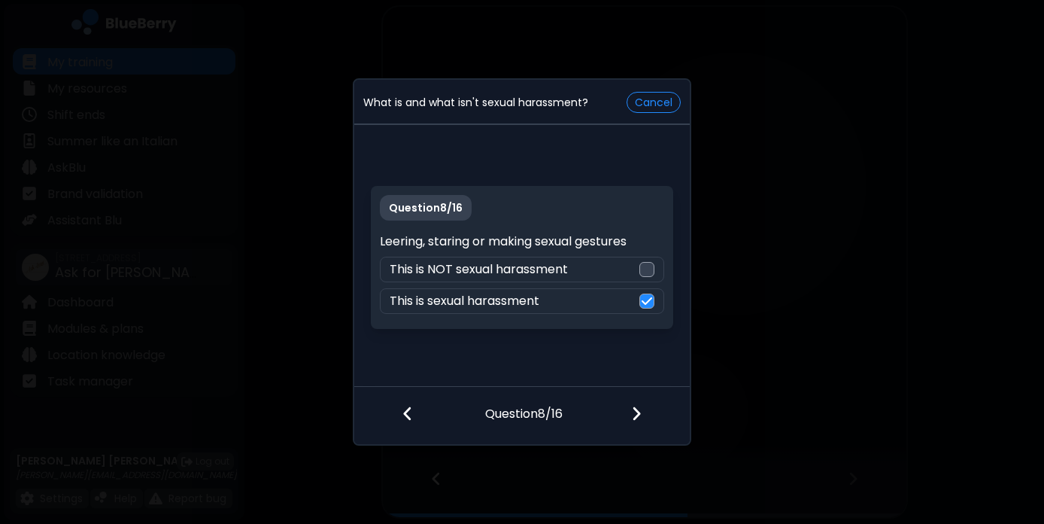
click at [637, 407] on img at bounding box center [636, 413] width 11 height 17
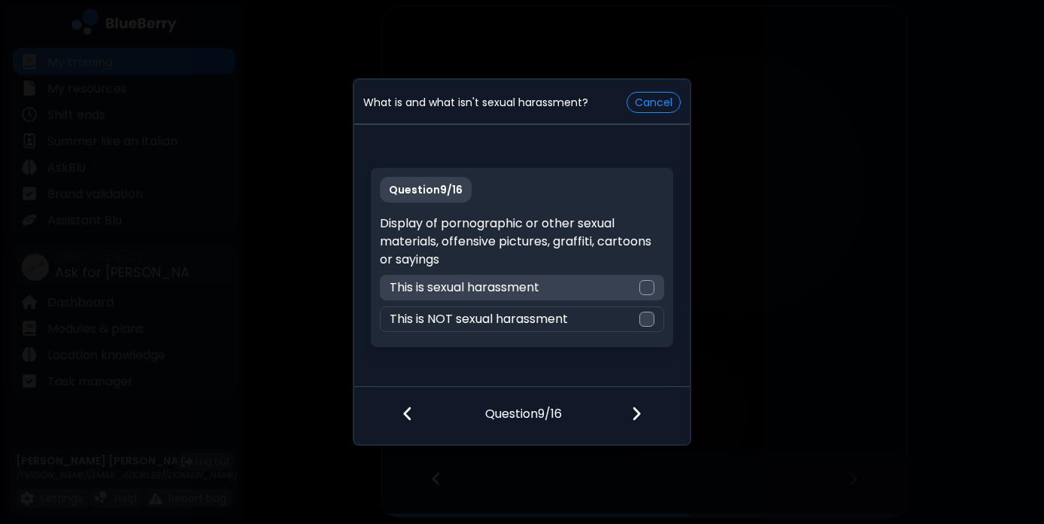
click at [646, 282] on div at bounding box center [646, 287] width 15 height 15
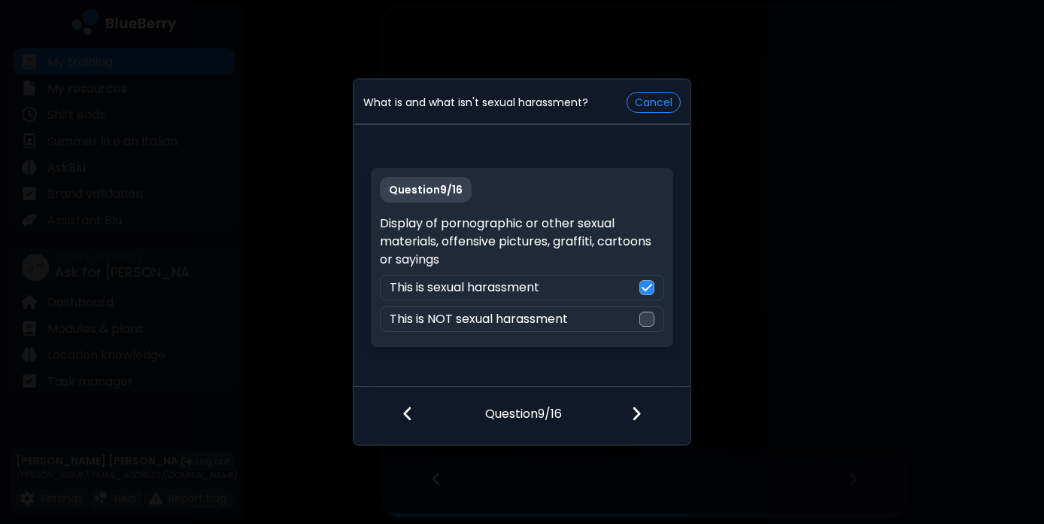
click at [639, 412] on img at bounding box center [636, 413] width 11 height 17
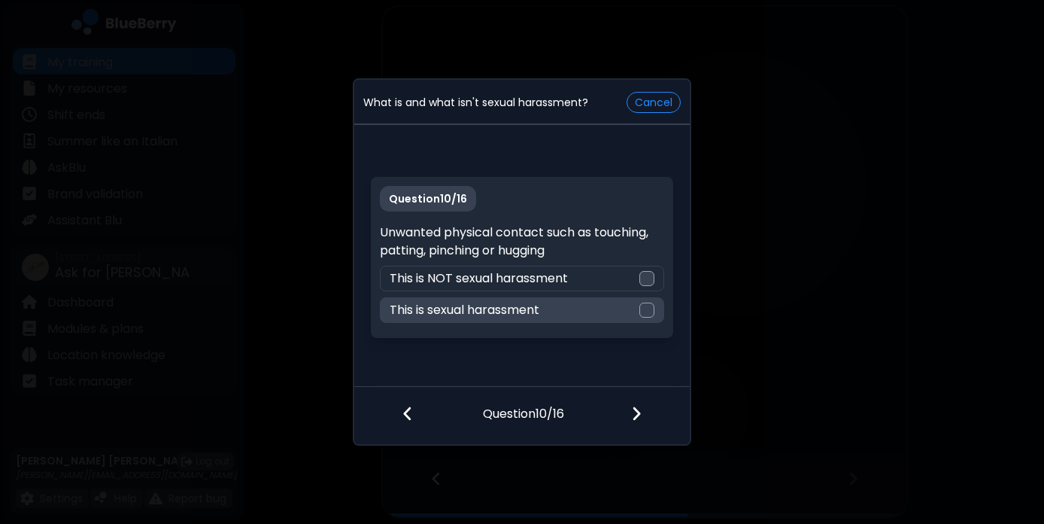
click at [640, 305] on div at bounding box center [646, 309] width 15 height 15
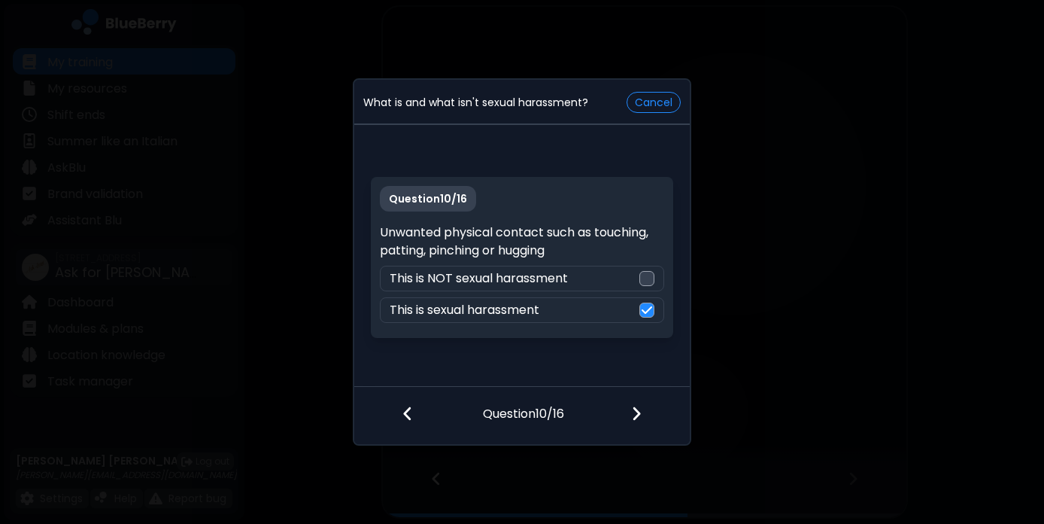
click at [636, 409] on img at bounding box center [636, 413] width 11 height 17
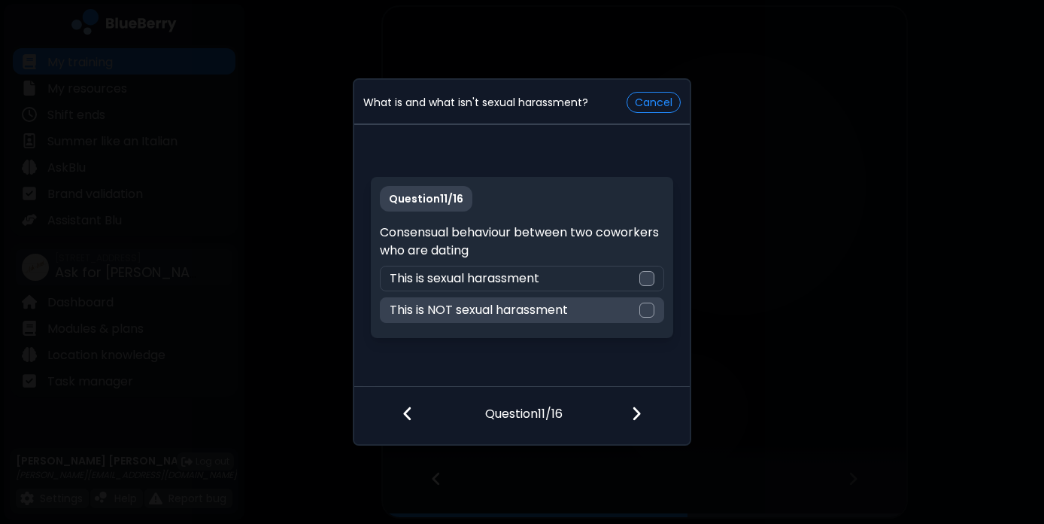
click at [646, 307] on div at bounding box center [646, 309] width 15 height 15
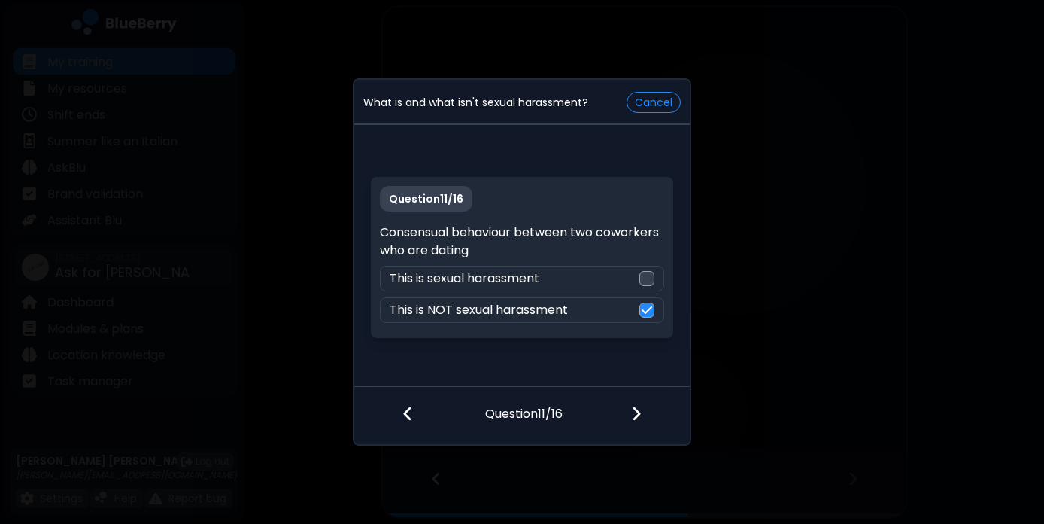
click at [636, 419] on img at bounding box center [636, 413] width 11 height 17
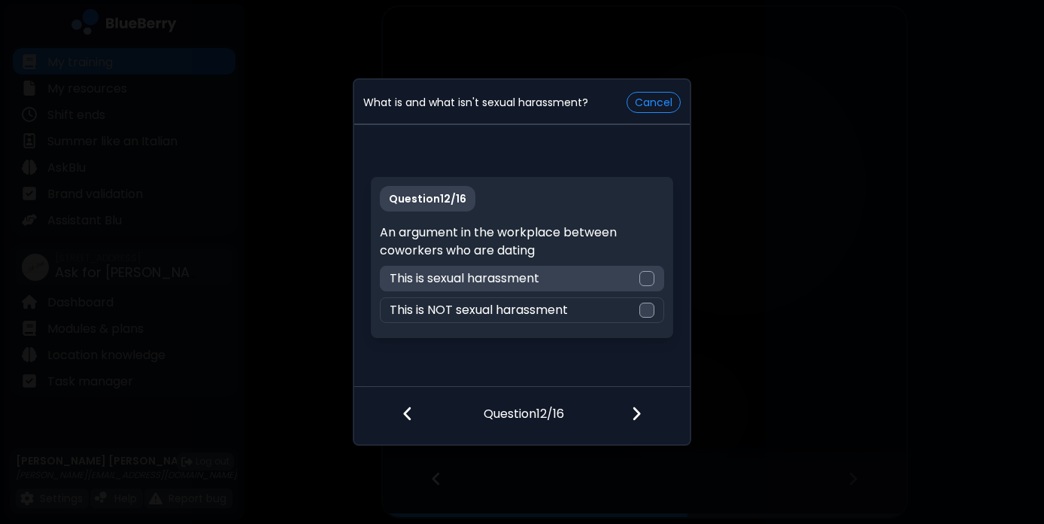
click at [651, 280] on div at bounding box center [646, 278] width 15 height 15
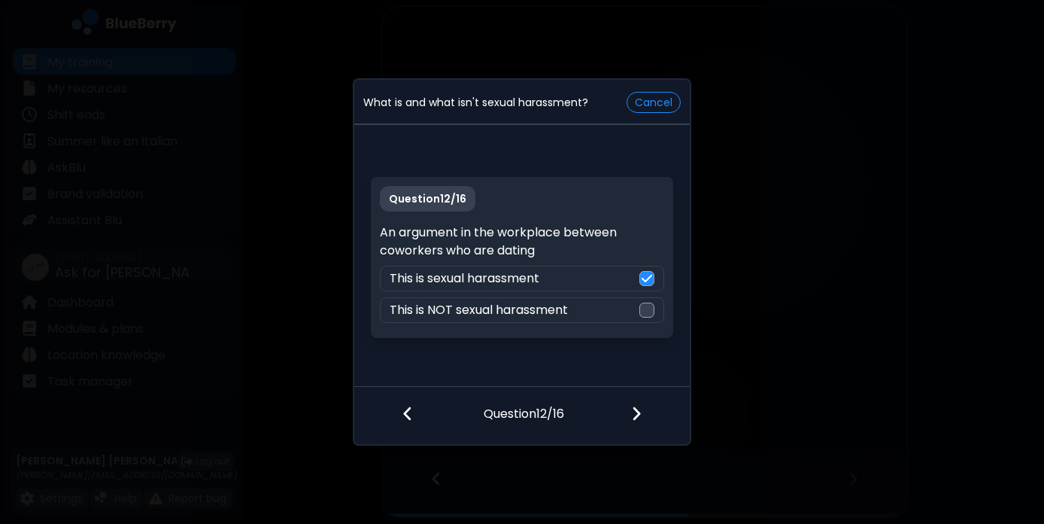
click at [639, 412] on img at bounding box center [636, 413] width 11 height 17
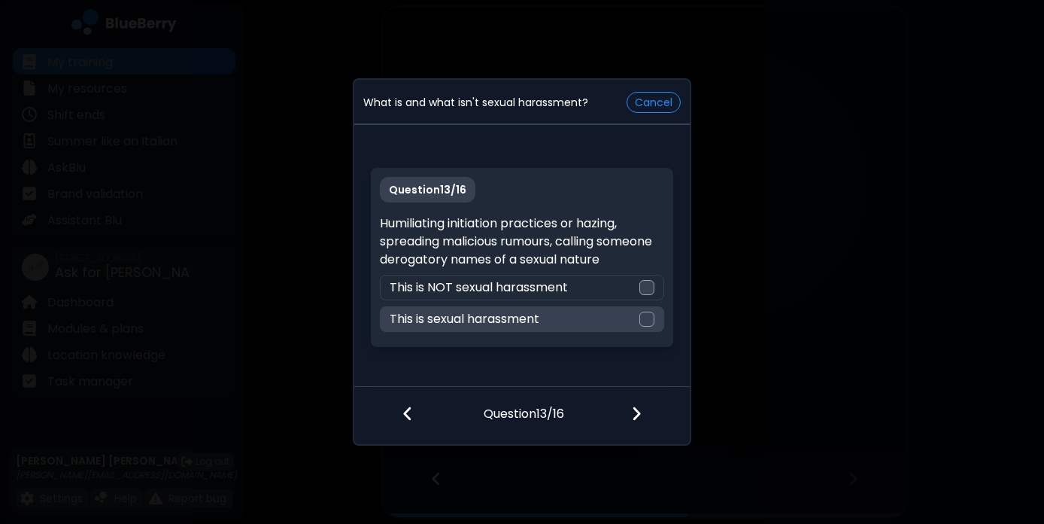
click at [649, 316] on div at bounding box center [646, 318] width 15 height 15
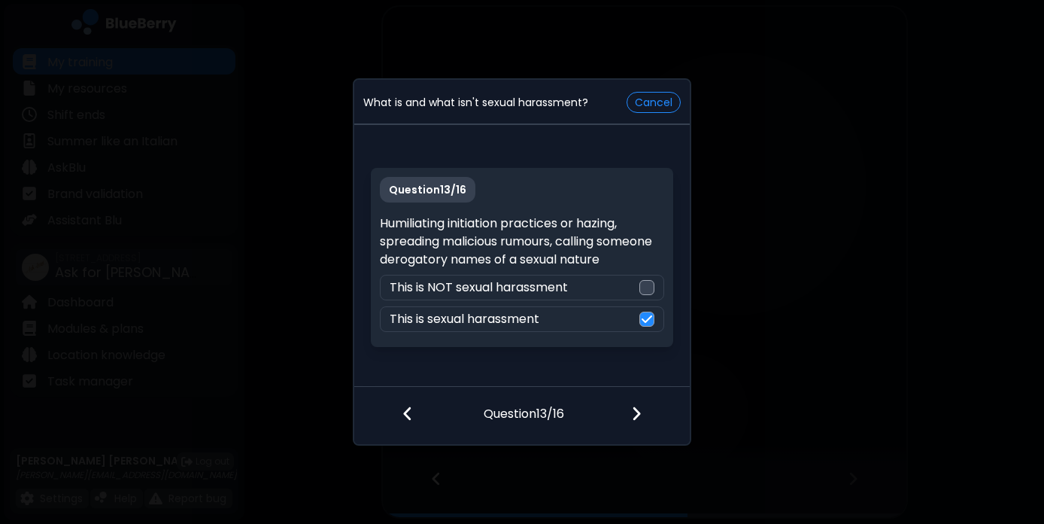
click at [640, 415] on img at bounding box center [636, 413] width 11 height 17
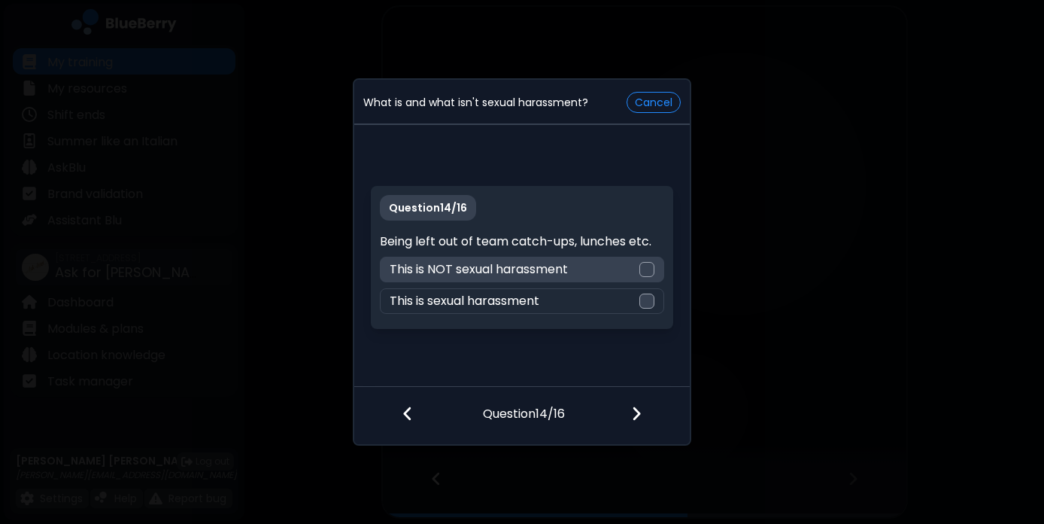
click at [645, 266] on div at bounding box center [646, 269] width 15 height 15
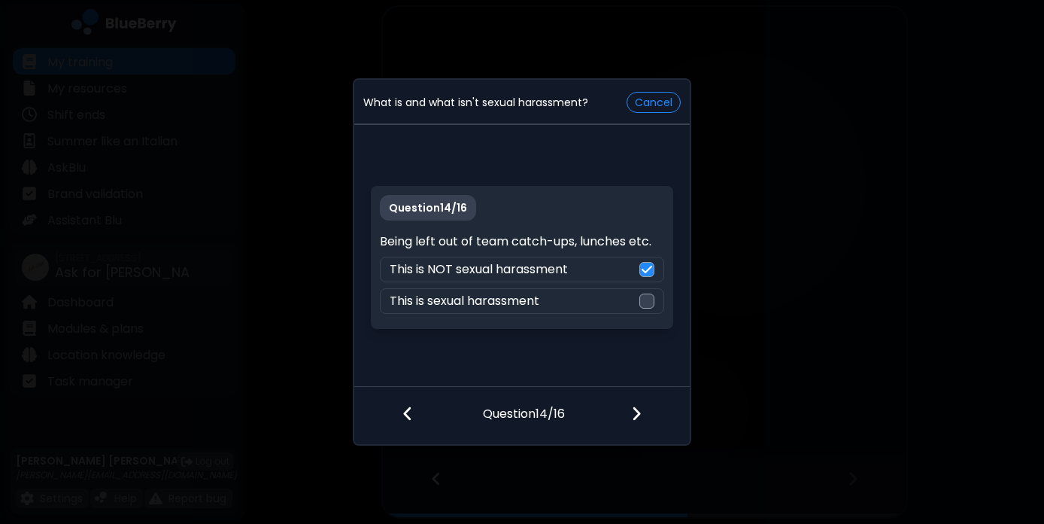
click at [639, 409] on img at bounding box center [636, 413] width 11 height 17
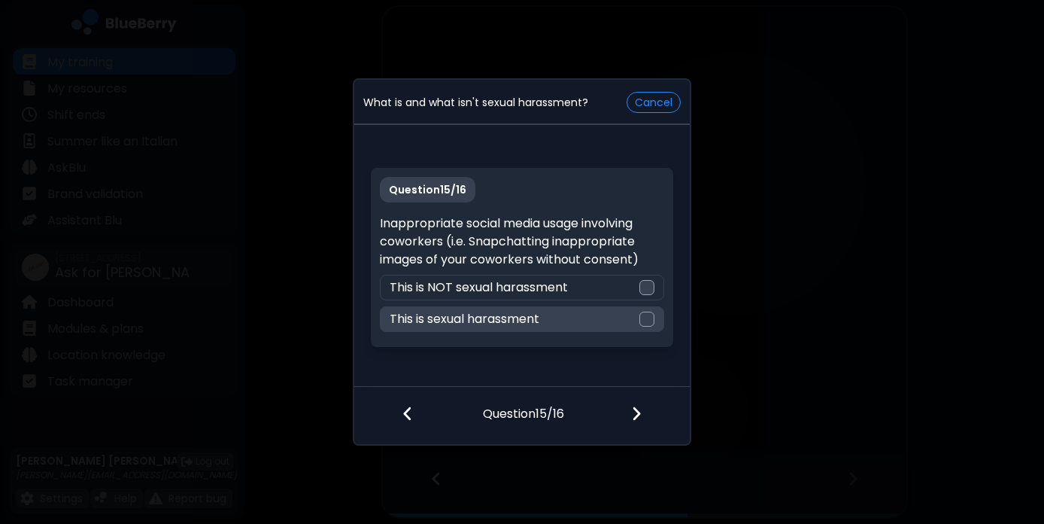
click at [646, 312] on div at bounding box center [646, 318] width 15 height 15
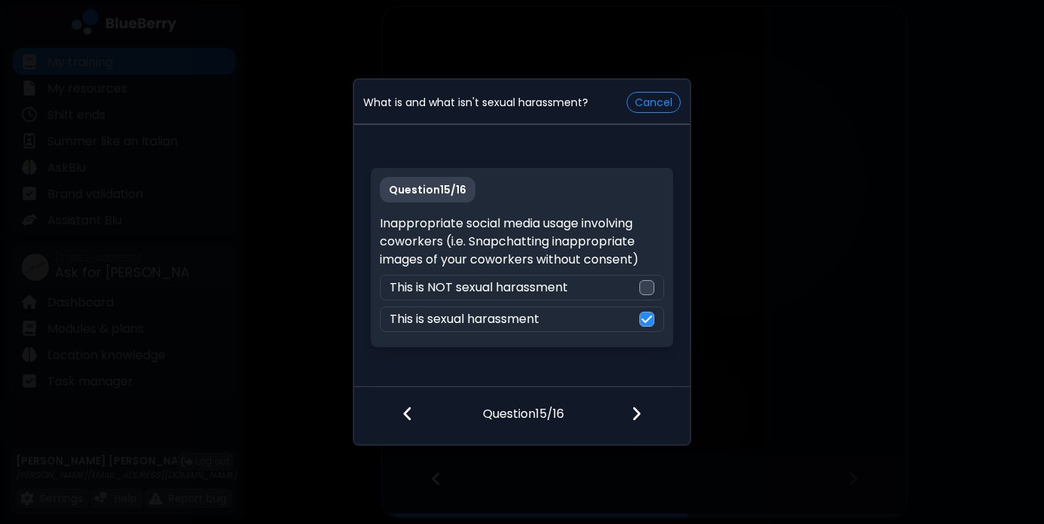
click at [636, 413] on img at bounding box center [636, 413] width 11 height 17
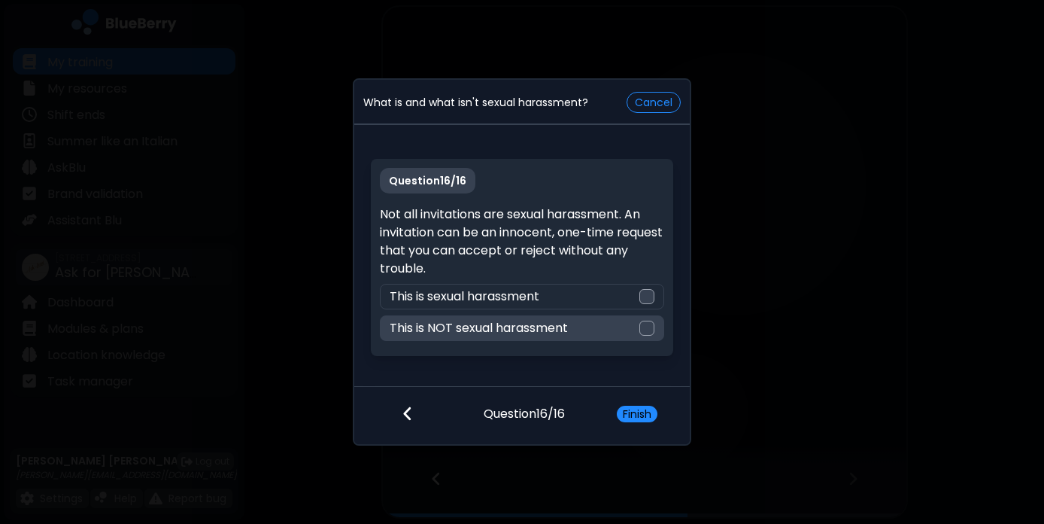
click at [647, 331] on div at bounding box center [646, 328] width 15 height 15
click at [637, 415] on button "Finish" at bounding box center [637, 414] width 41 height 17
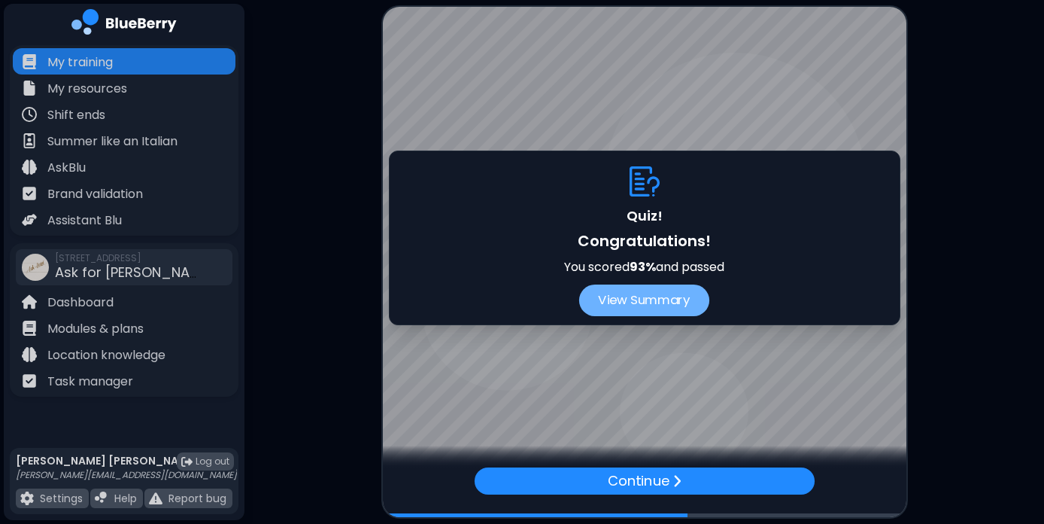
click at [651, 294] on button "View Summary" at bounding box center [644, 300] width 130 height 32
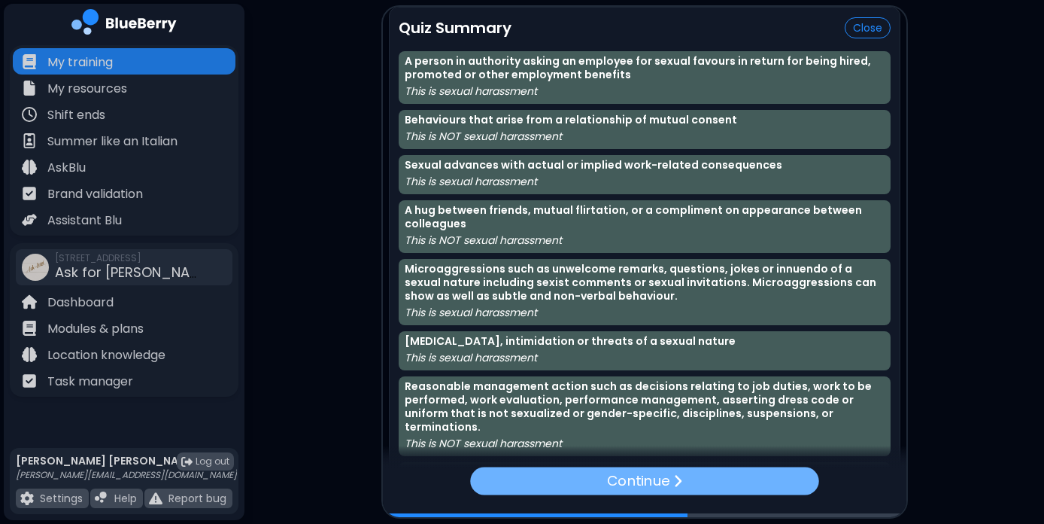
click at [719, 479] on div "Continue" at bounding box center [644, 480] width 348 height 28
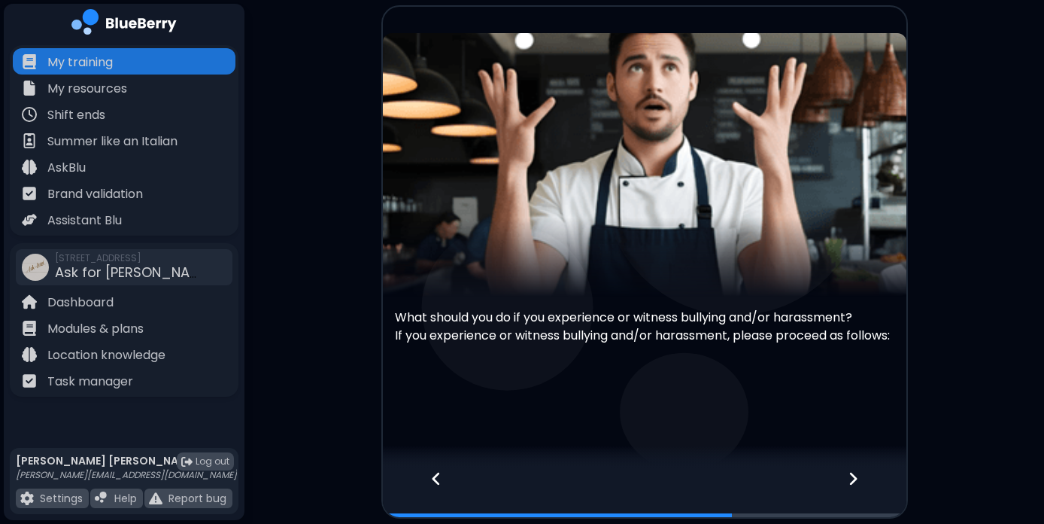
click at [855, 475] on icon at bounding box center [853, 478] width 11 height 17
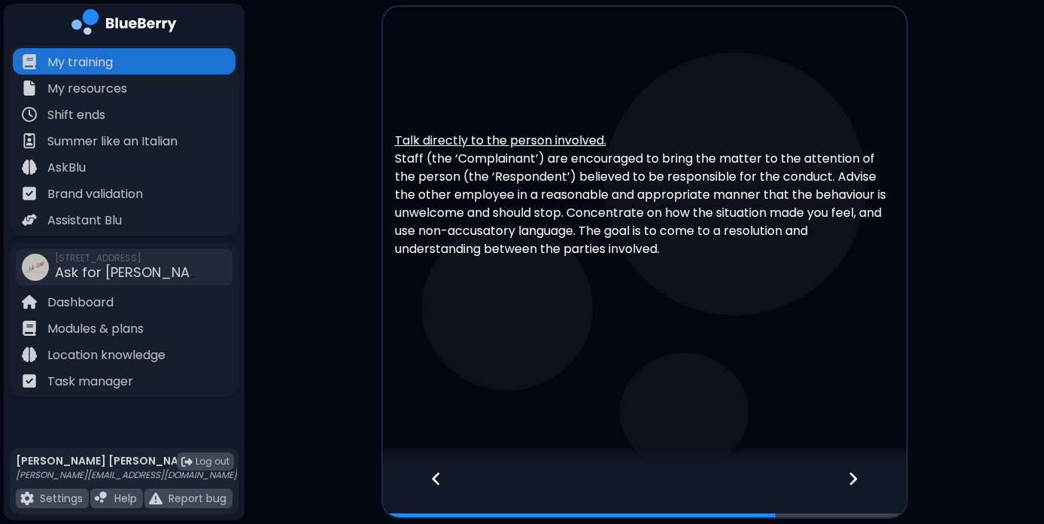
click at [849, 478] on icon at bounding box center [853, 478] width 11 height 17
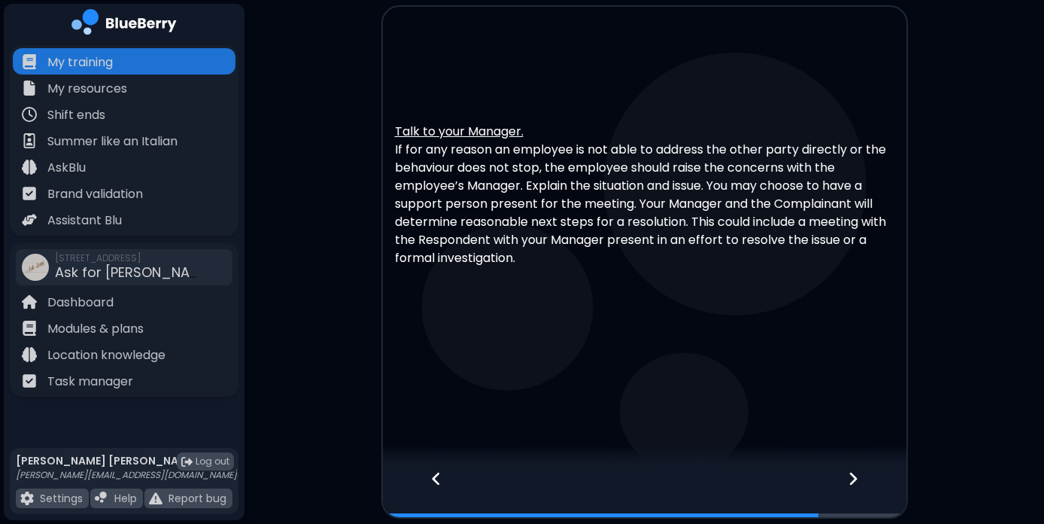
click at [856, 478] on icon at bounding box center [853, 478] width 8 height 13
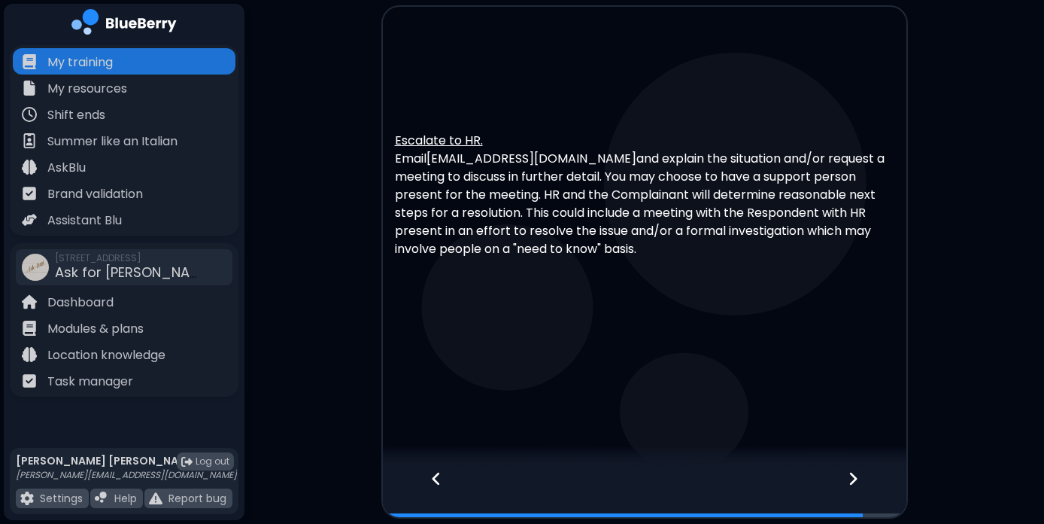
click at [858, 481] on div at bounding box center [862, 492] width 89 height 50
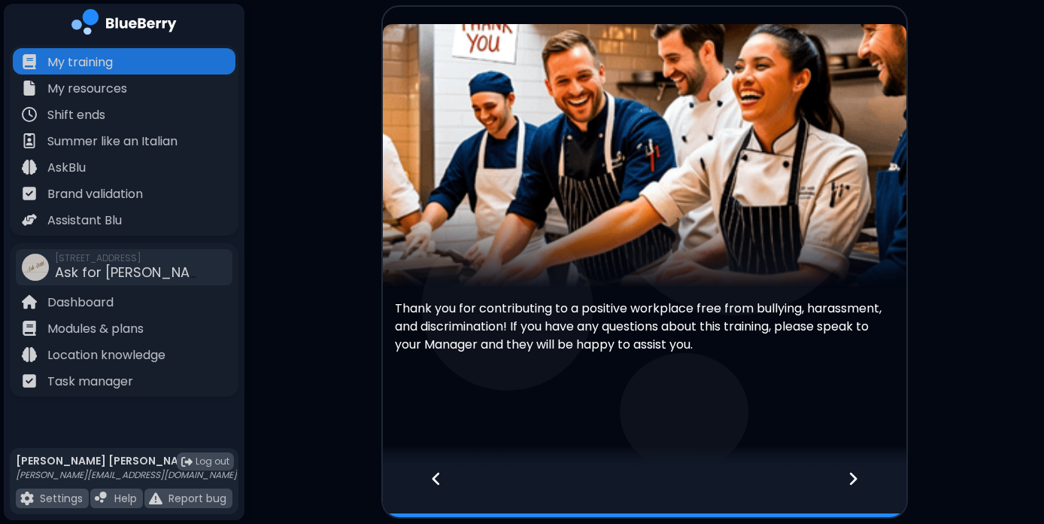
click at [852, 476] on icon at bounding box center [853, 478] width 11 height 17
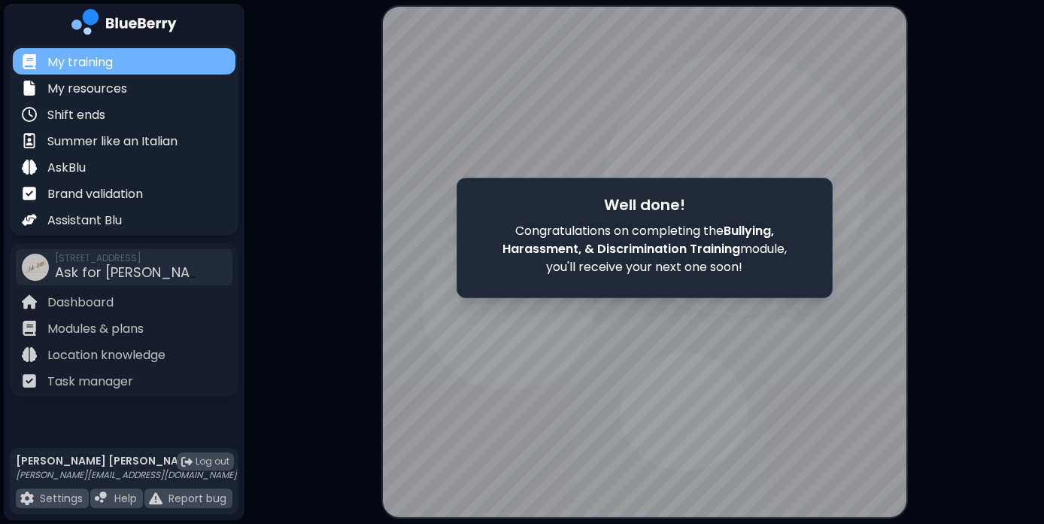
click at [87, 61] on p "My training" at bounding box center [79, 62] width 65 height 18
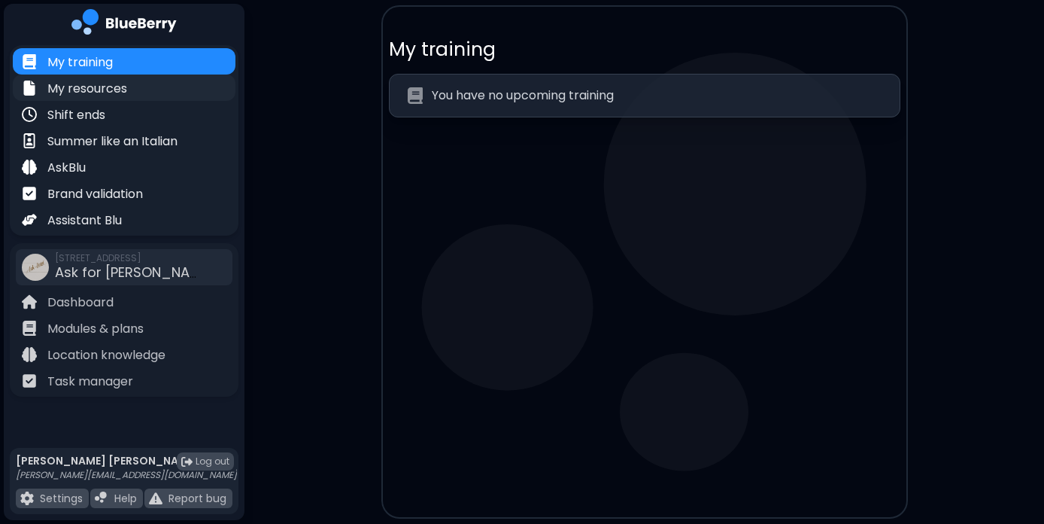
click at [120, 94] on p "My resources" at bounding box center [87, 89] width 80 height 18
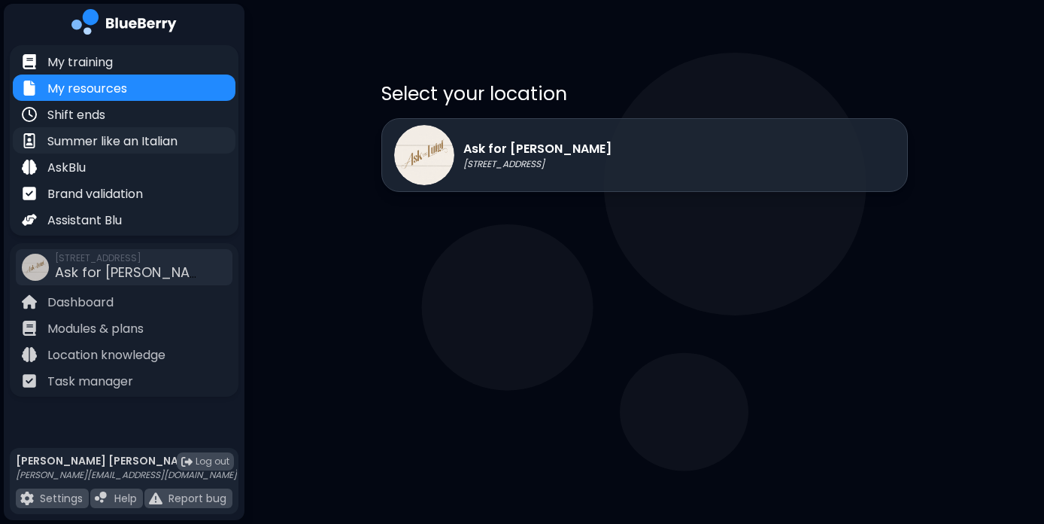
click at [105, 144] on p "Summer like an Italian" at bounding box center [112, 141] width 130 height 18
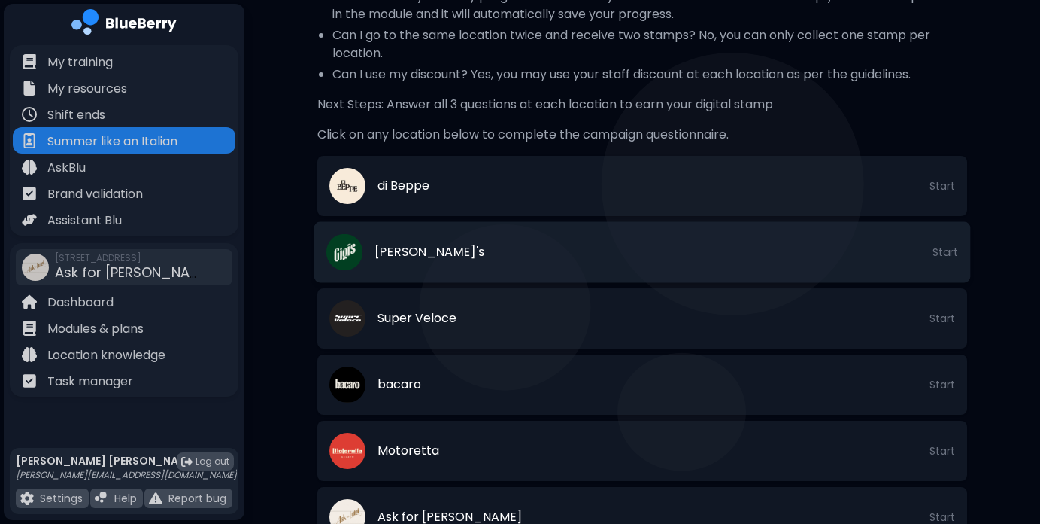
scroll to position [383, 0]
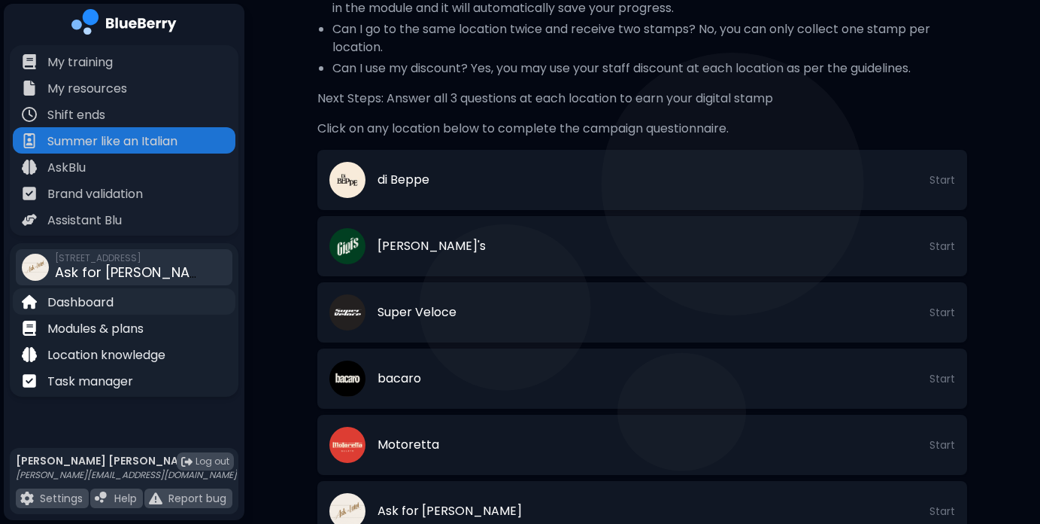
click at [90, 299] on p "Dashboard" at bounding box center [80, 302] width 66 height 18
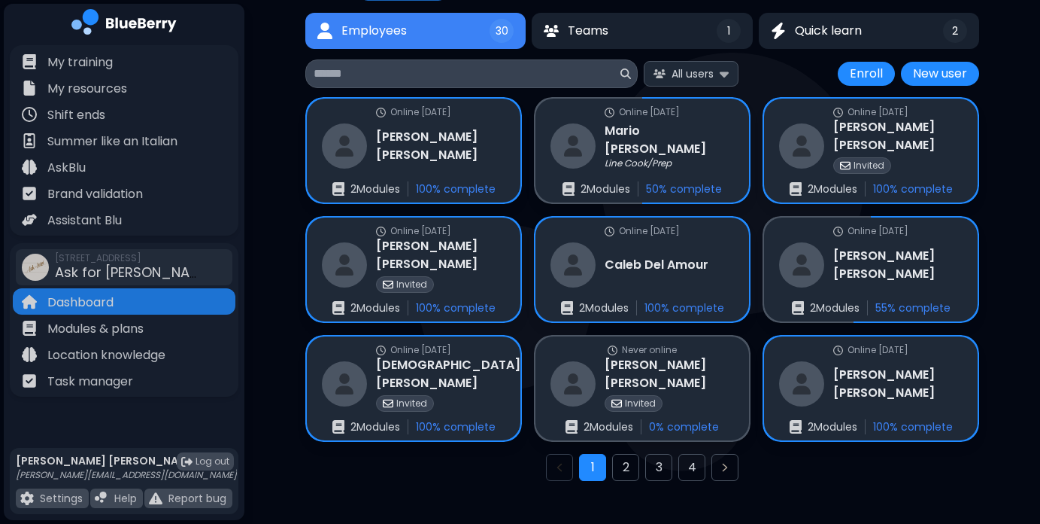
scroll to position [124, 0]
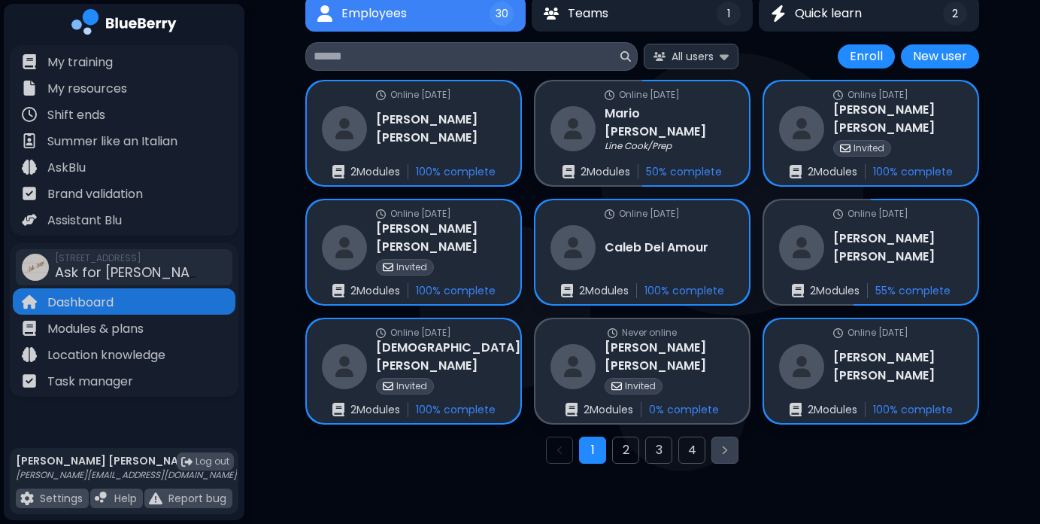
click at [721, 448] on icon "Next page" at bounding box center [725, 450] width 12 height 12
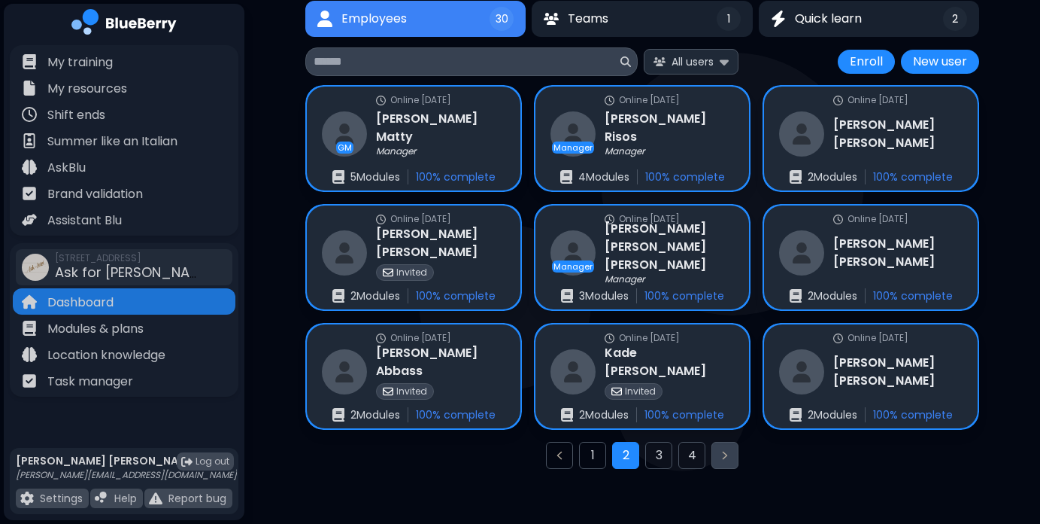
scroll to position [124, 0]
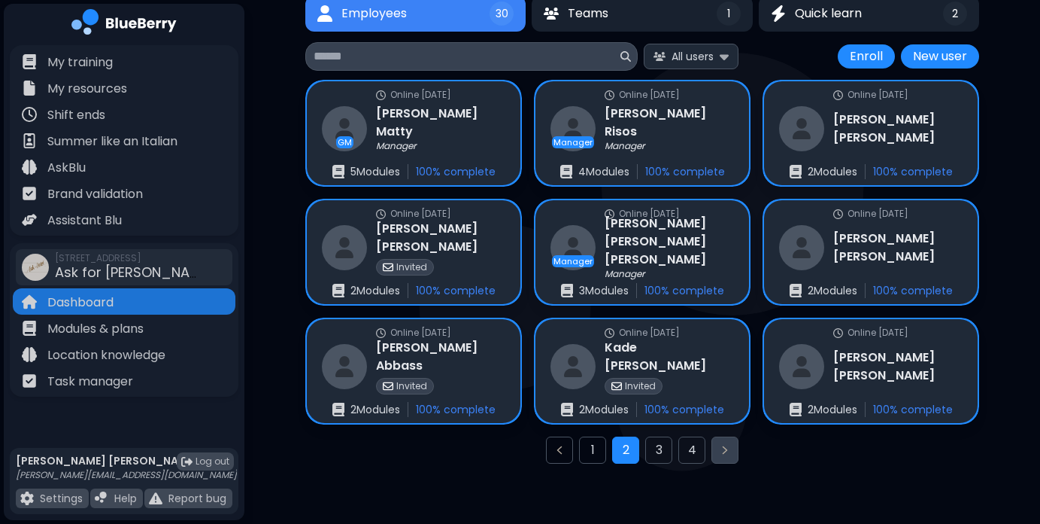
click at [725, 456] on button "Next page" at bounding box center [725, 449] width 27 height 27
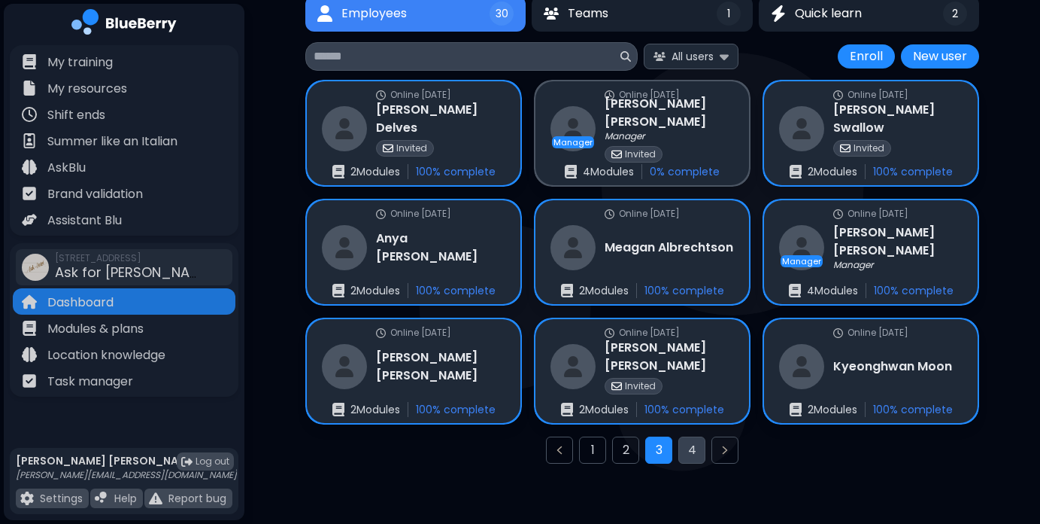
click at [688, 450] on button "4" at bounding box center [692, 449] width 27 height 27
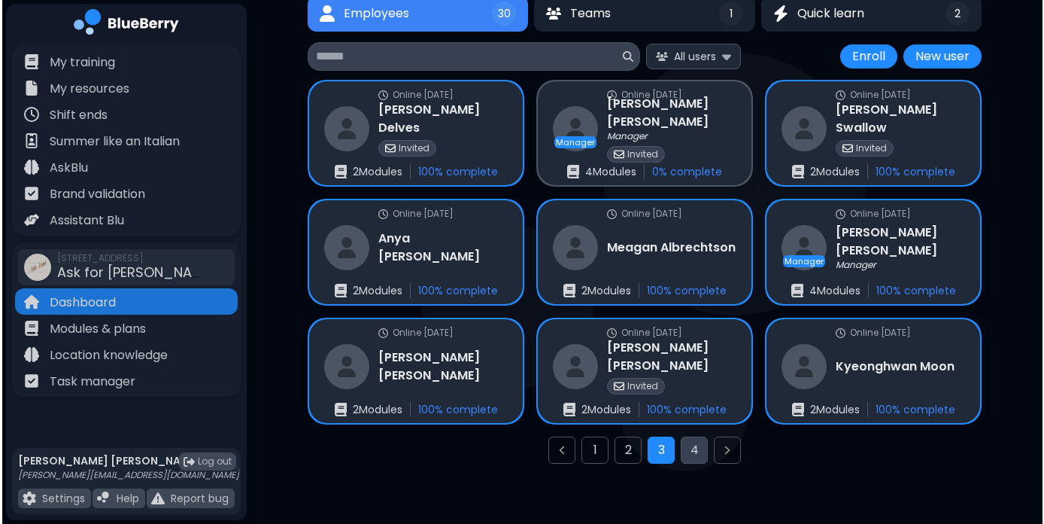
scroll to position [0, 0]
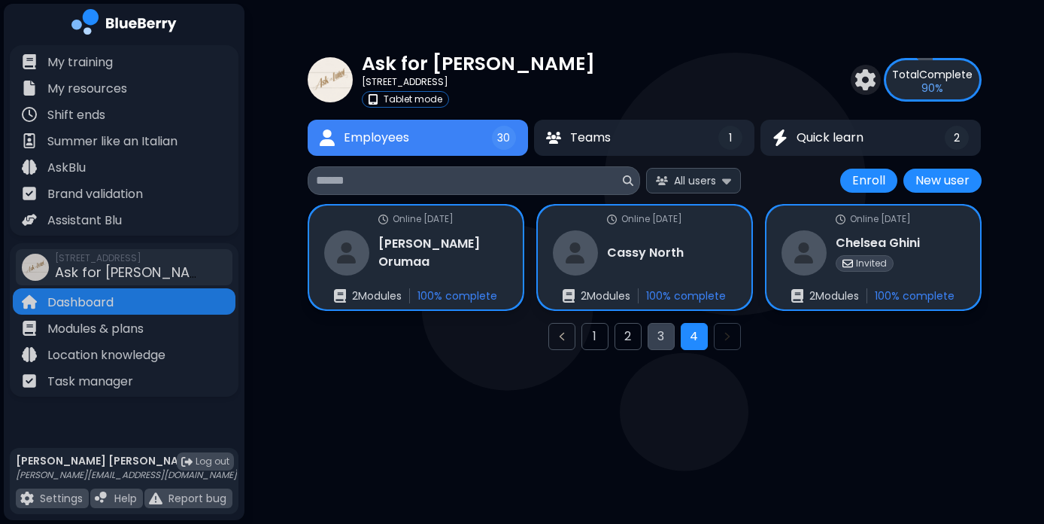
click at [666, 336] on button "3" at bounding box center [661, 336] width 27 height 27
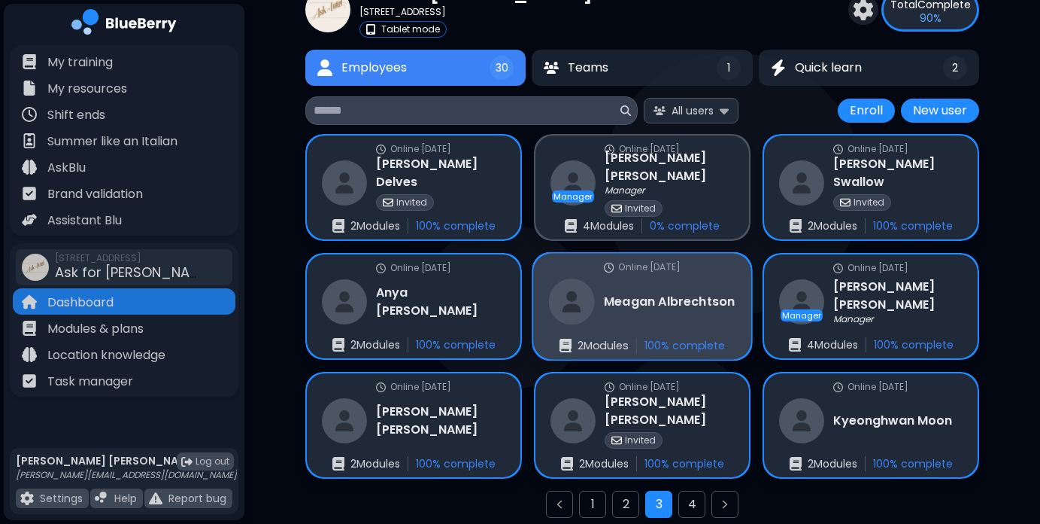
scroll to position [124, 0]
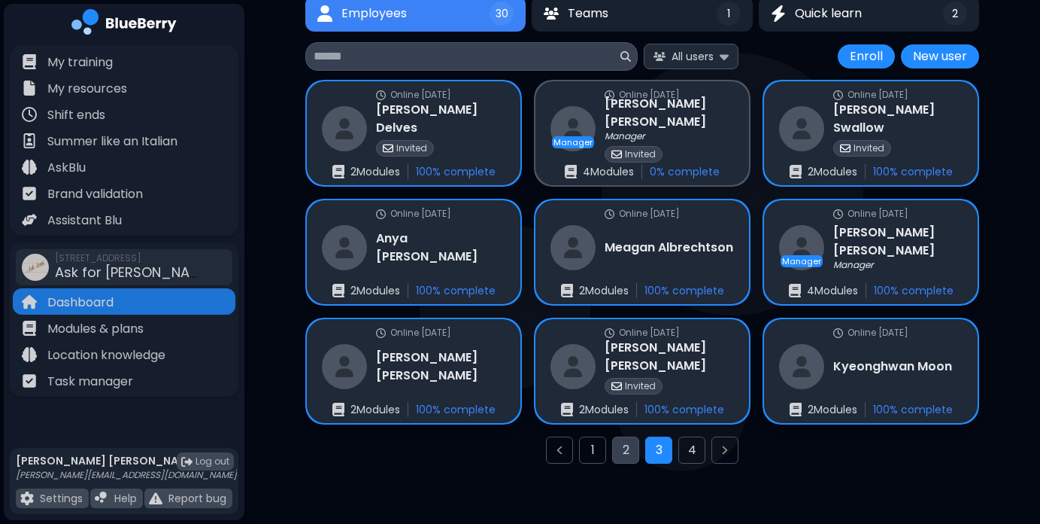
click at [626, 450] on button "2" at bounding box center [625, 449] width 27 height 27
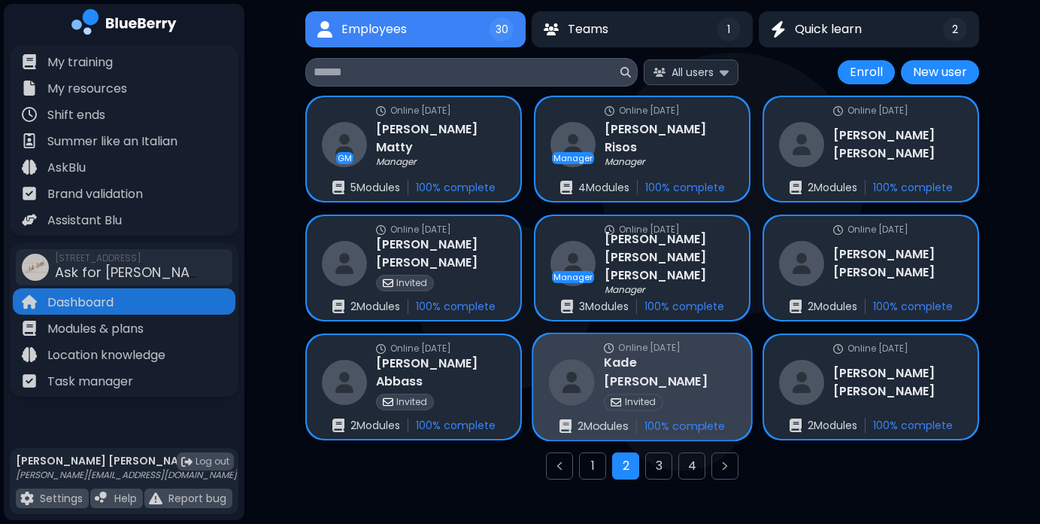
scroll to position [109, 0]
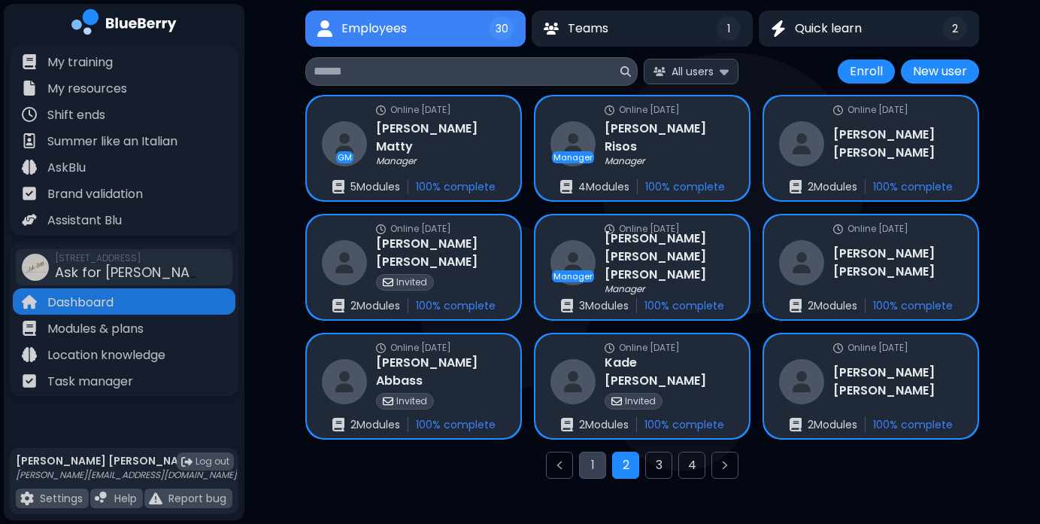
click at [591, 469] on button "1" at bounding box center [592, 464] width 27 height 27
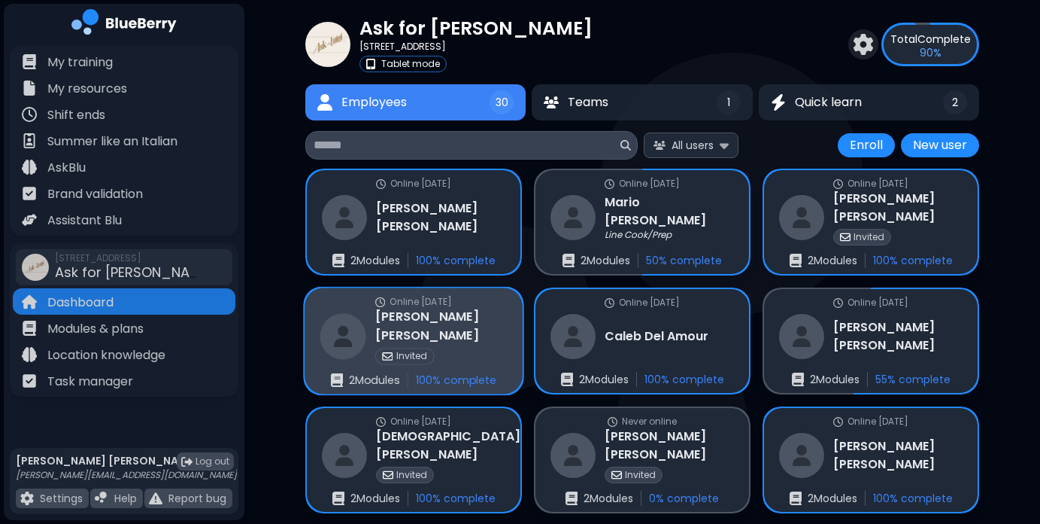
scroll to position [37, 0]
